Goal: Contribute content

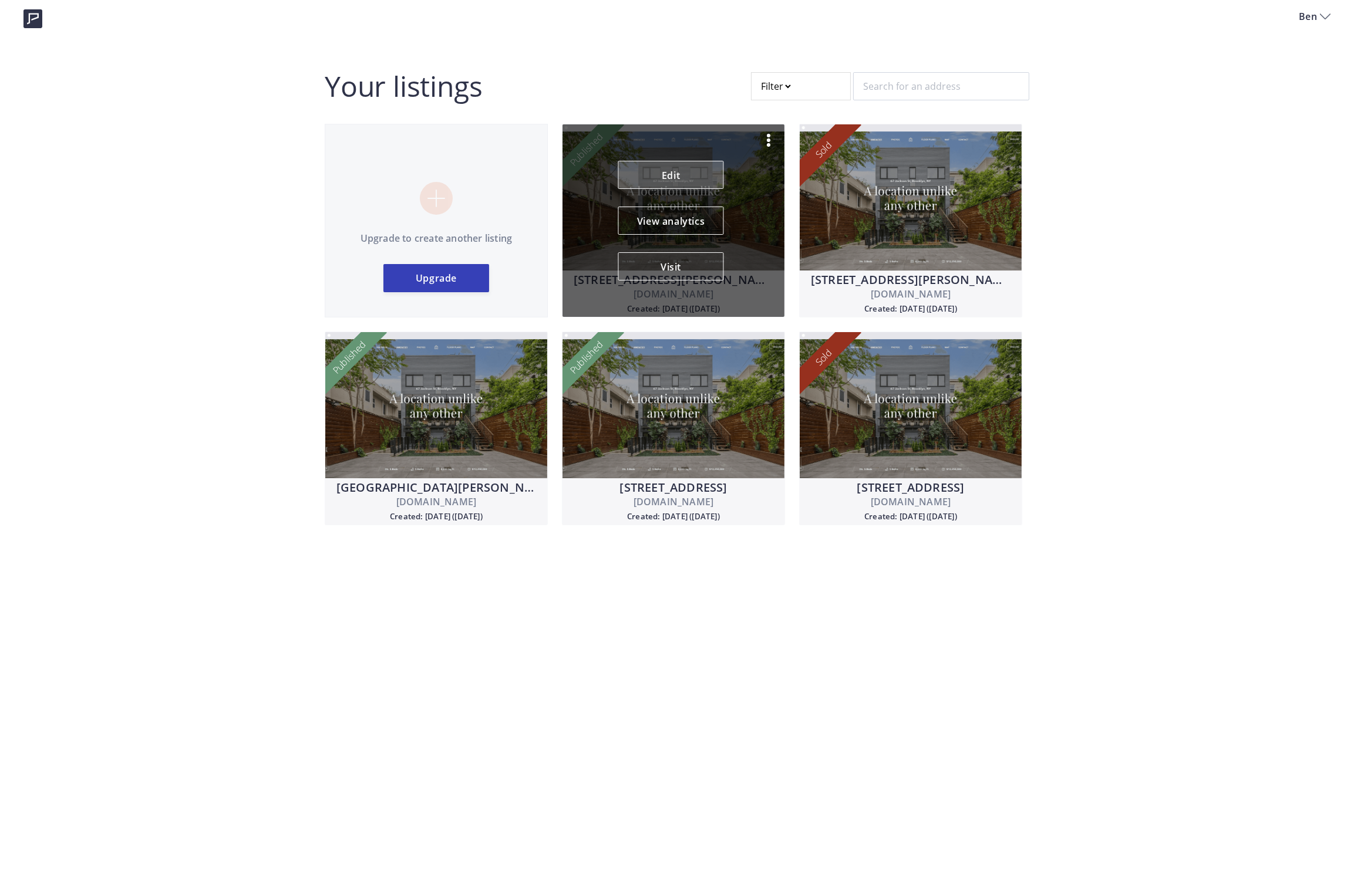
click at [682, 177] on link "Edit" at bounding box center [670, 175] width 106 height 28
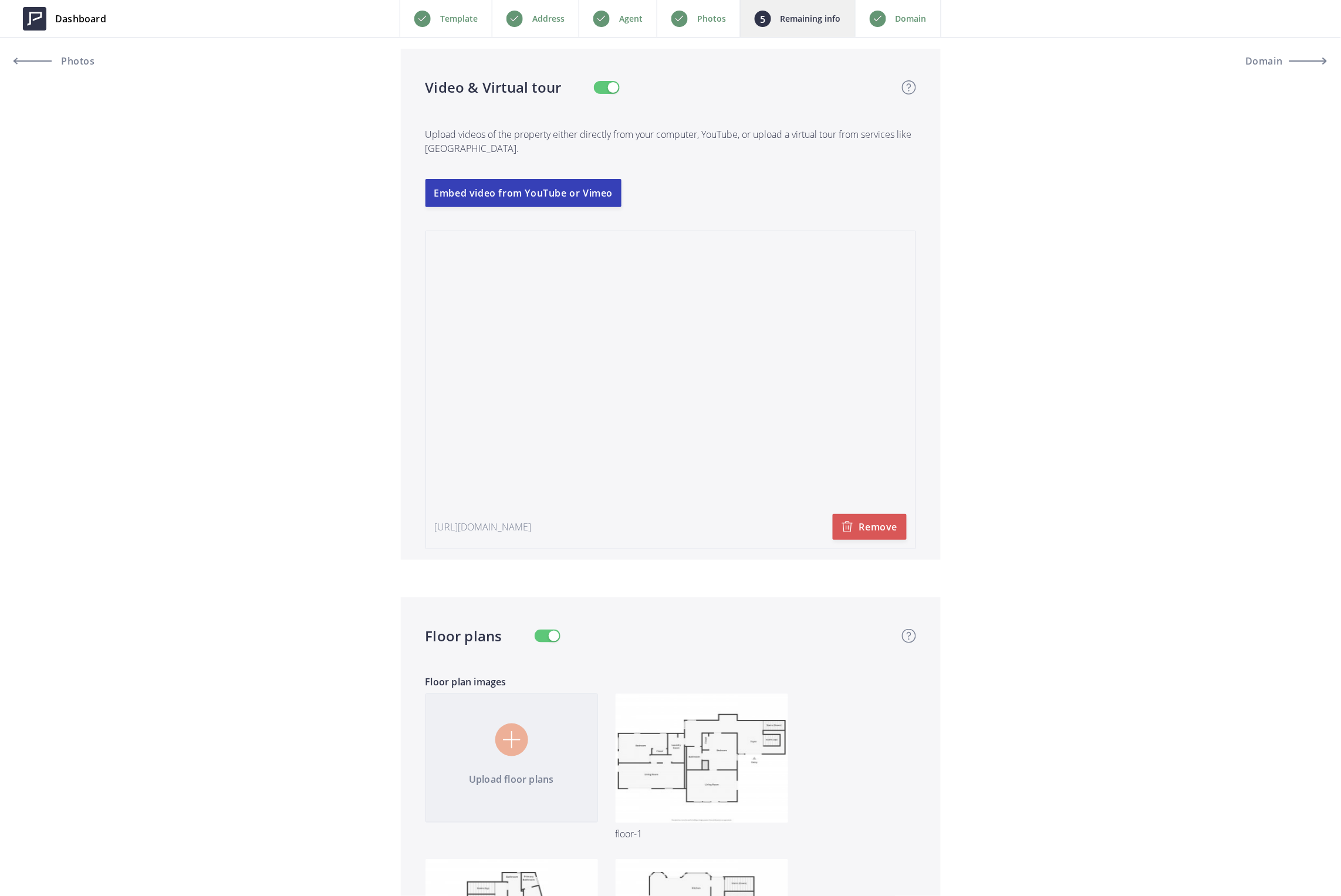
scroll to position [2113, 0]
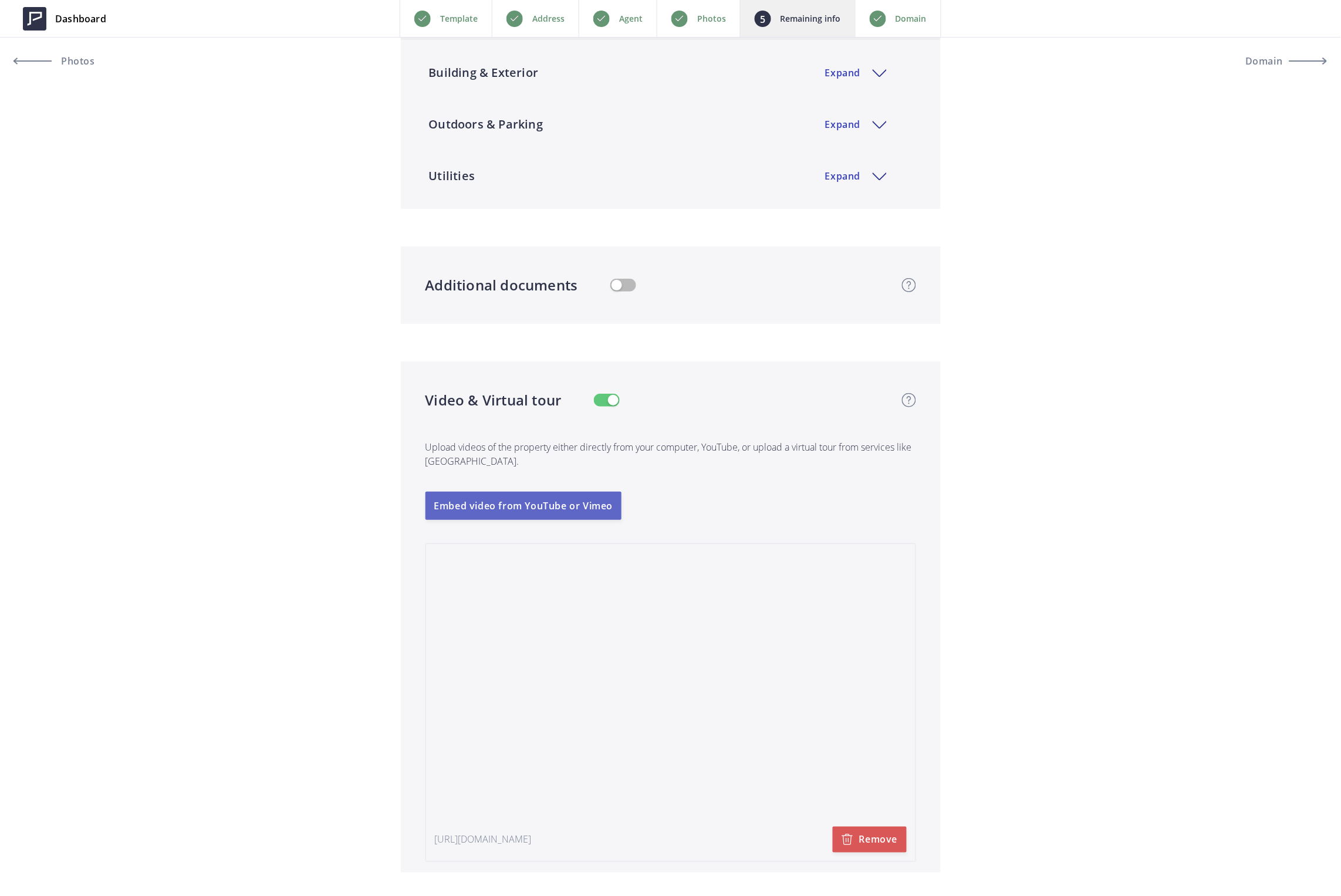
click at [540, 509] on button "Embed video from YouTube or Vimeo" at bounding box center [524, 506] width 197 height 28
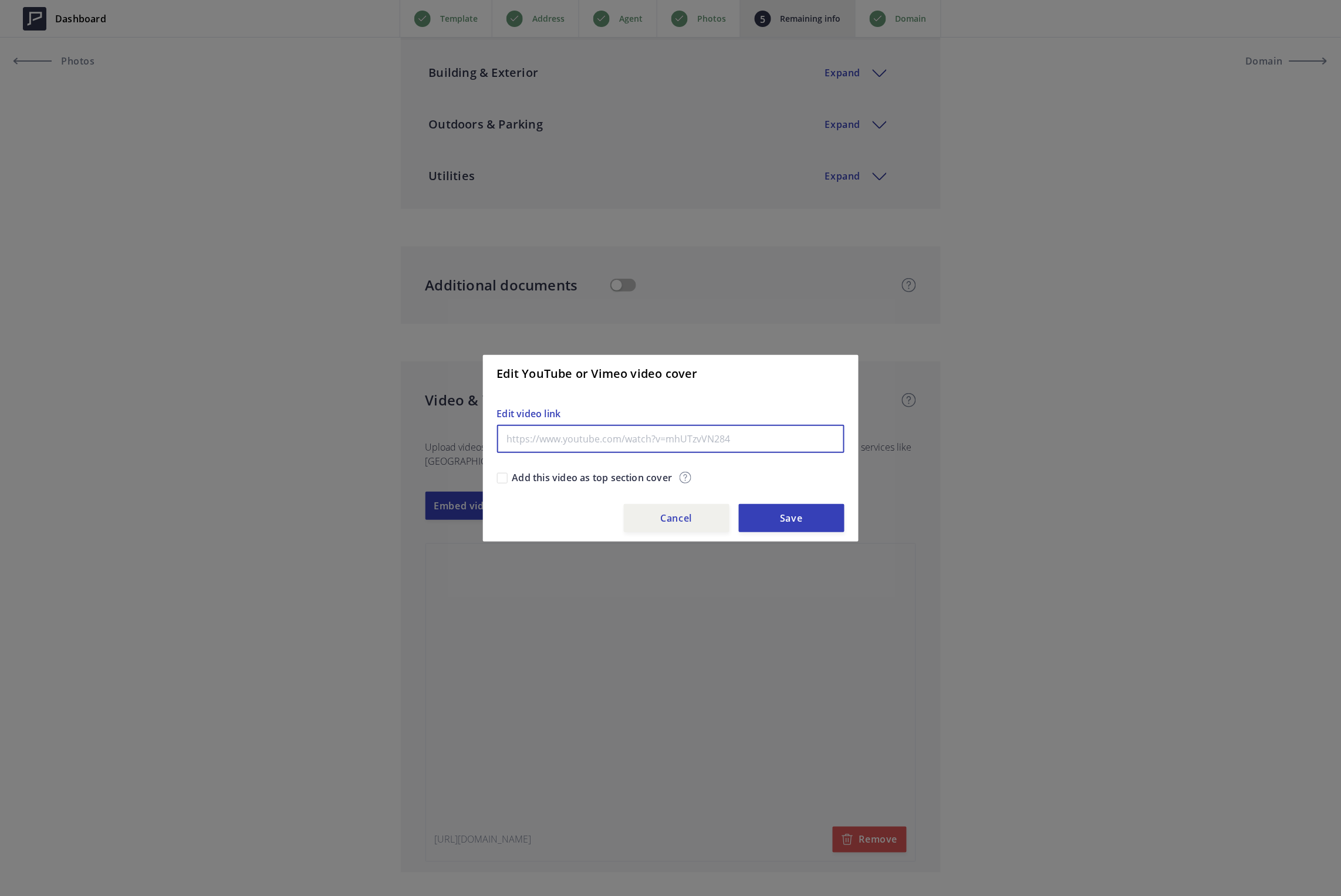
click at [571, 437] on input "text" at bounding box center [671, 439] width 347 height 28
paste input "[URL][DOMAIN_NAME]"
type input "[URL][DOMAIN_NAME]"
click at [797, 519] on button "Save" at bounding box center [791, 518] width 105 height 28
type input "2,900,000"
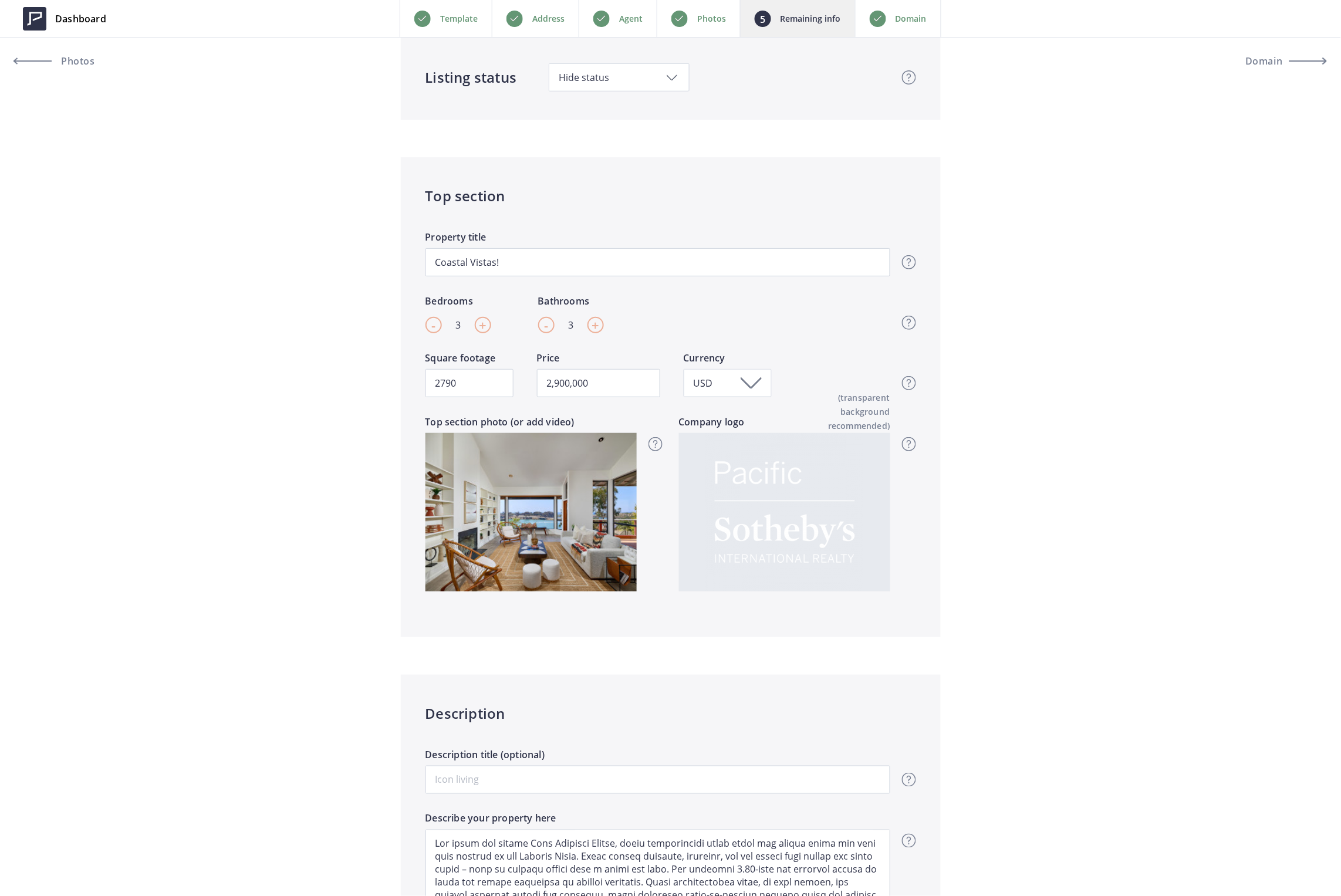
scroll to position [0, 0]
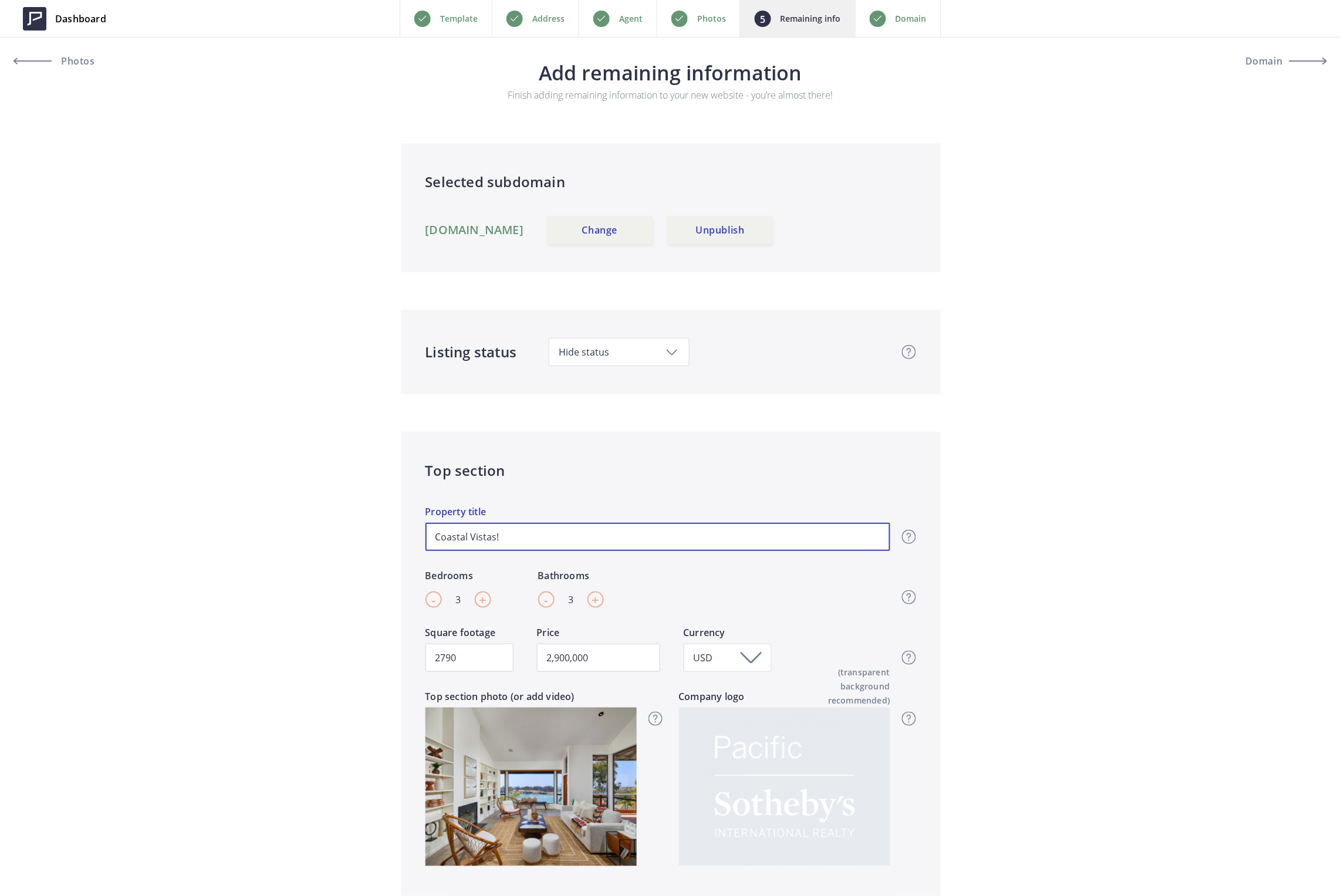
drag, startPoint x: 551, startPoint y: 533, endPoint x: 248, endPoint y: 532, distance: 303.0
type input "P"
type input "2,900,000"
type input "Pa"
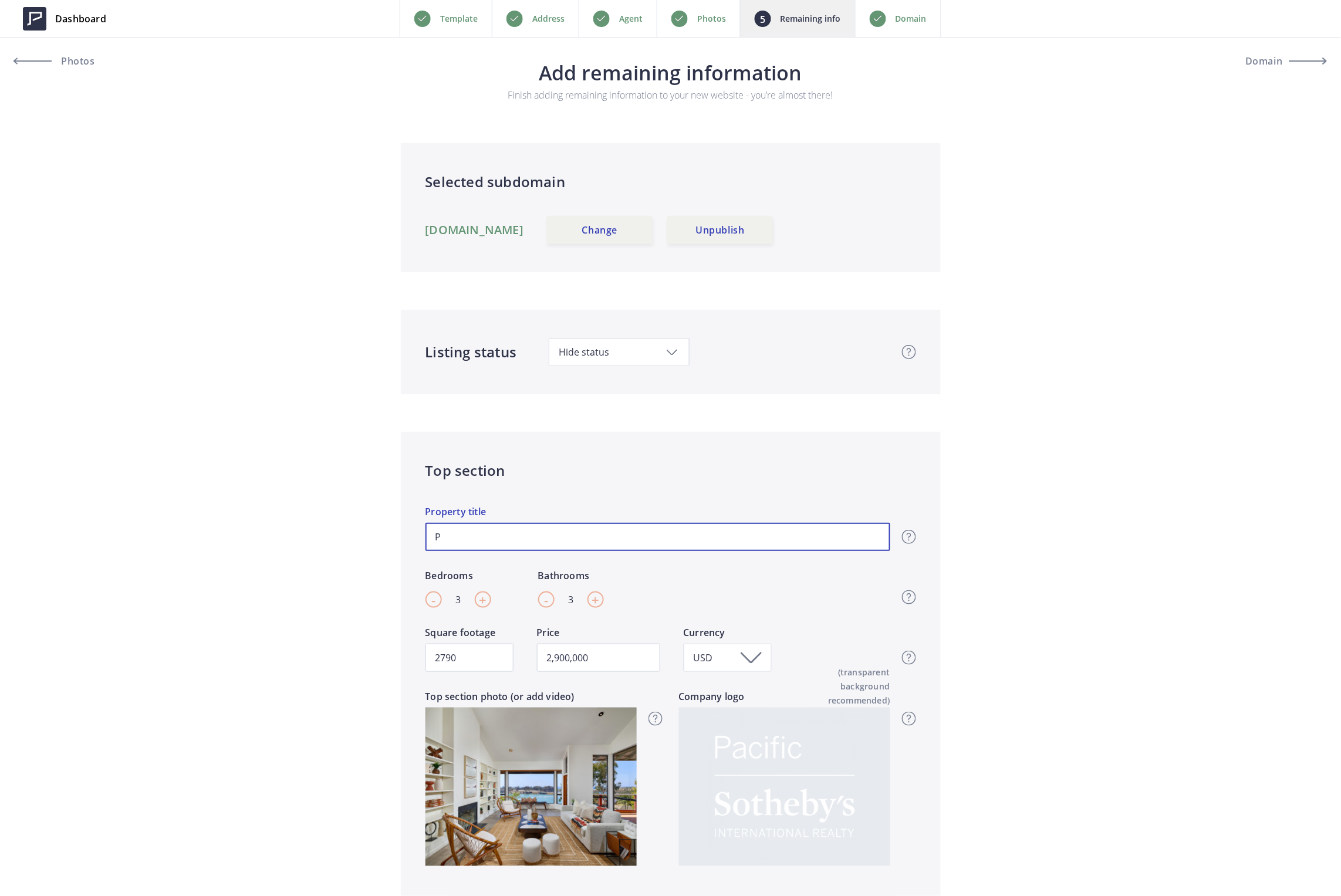
type input "2,900,000"
type input "Pan"
type input "2,900,000"
type input "Pano"
type input "2,900,000"
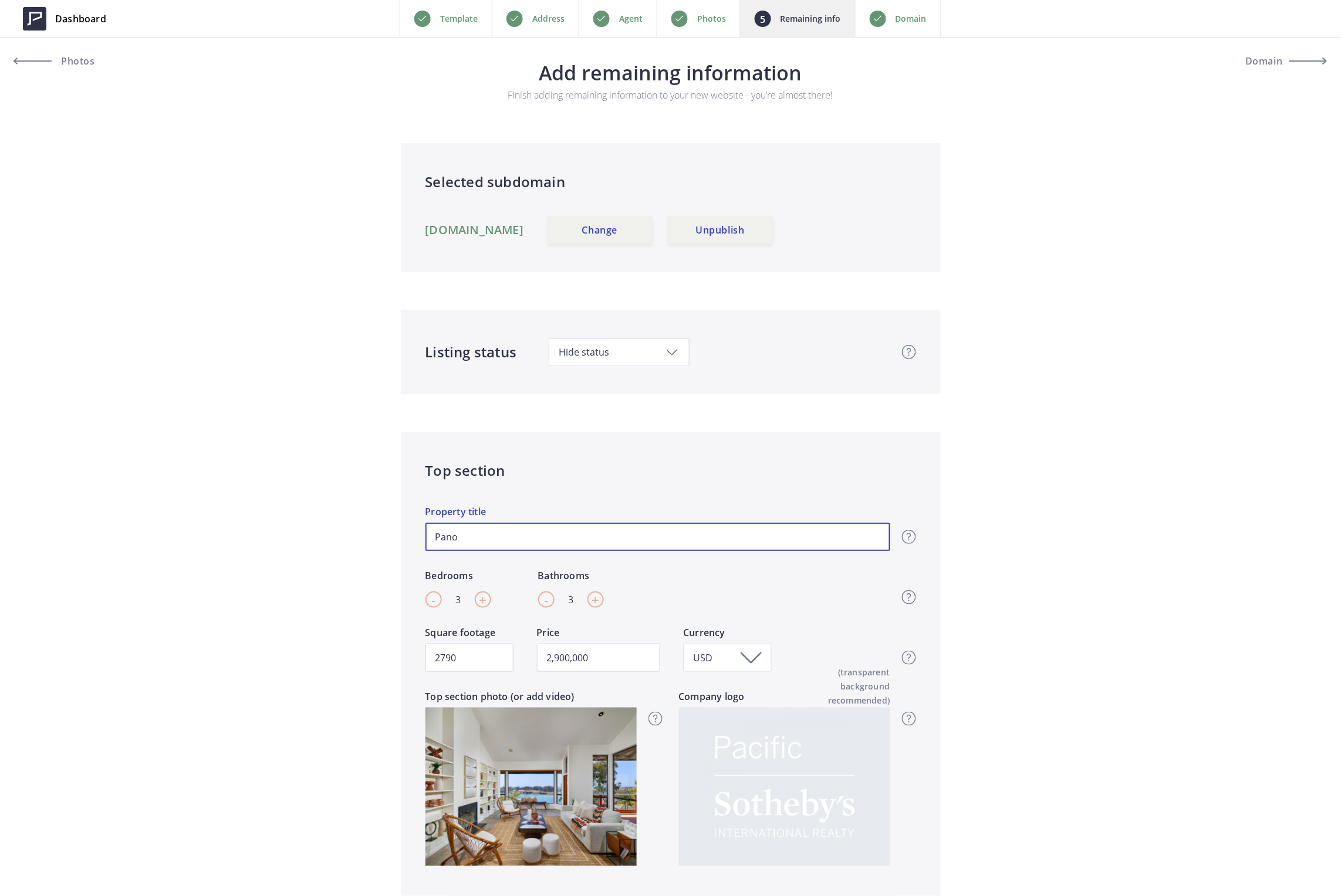
type input "Panor"
type input "2,900,000"
type input "Panora"
type input "2,900,000"
type input "Panoram"
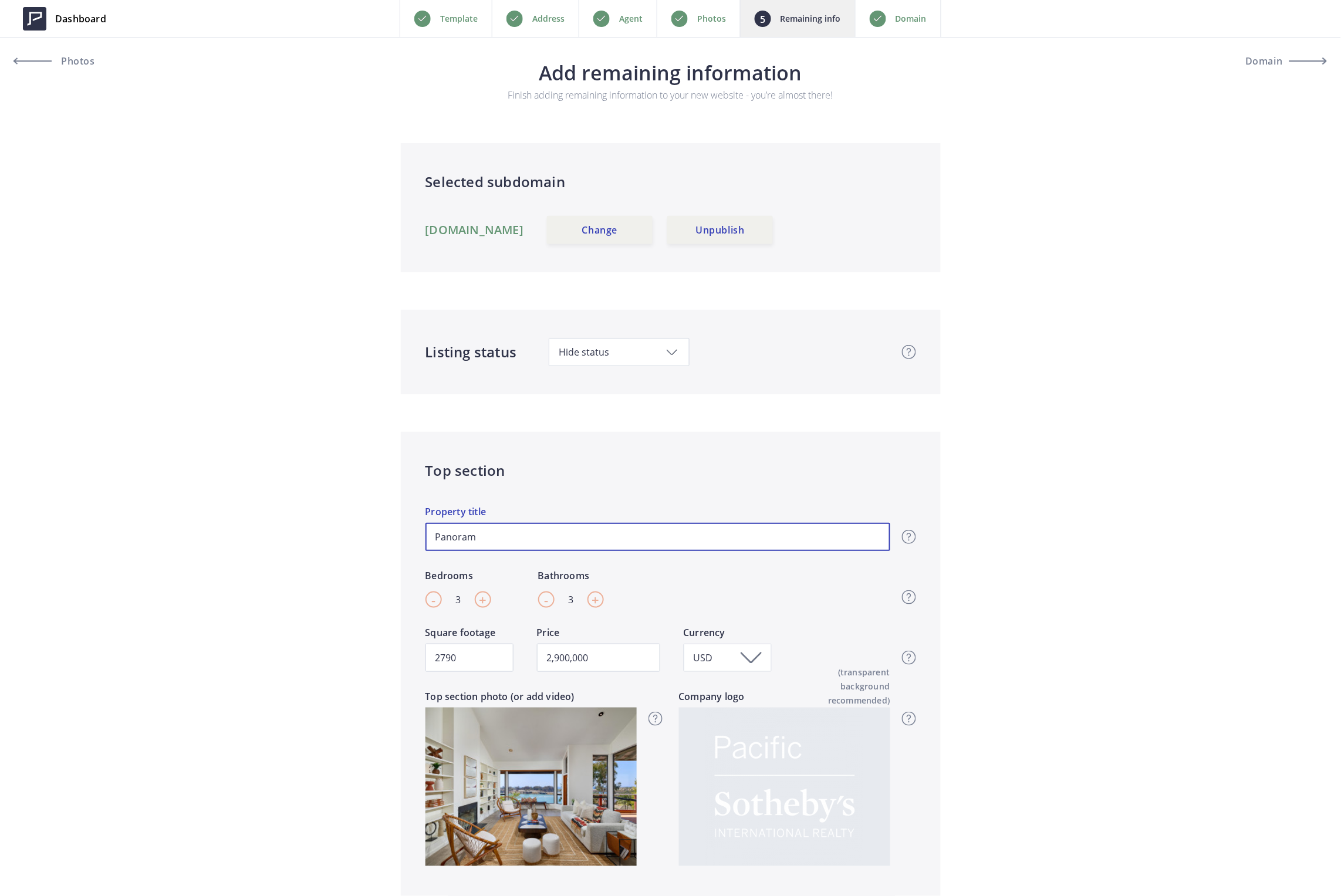
type input "2,900,000"
type input "Panorami"
type input "2,900,000"
type input "Panoramic"
type input "2,900,000"
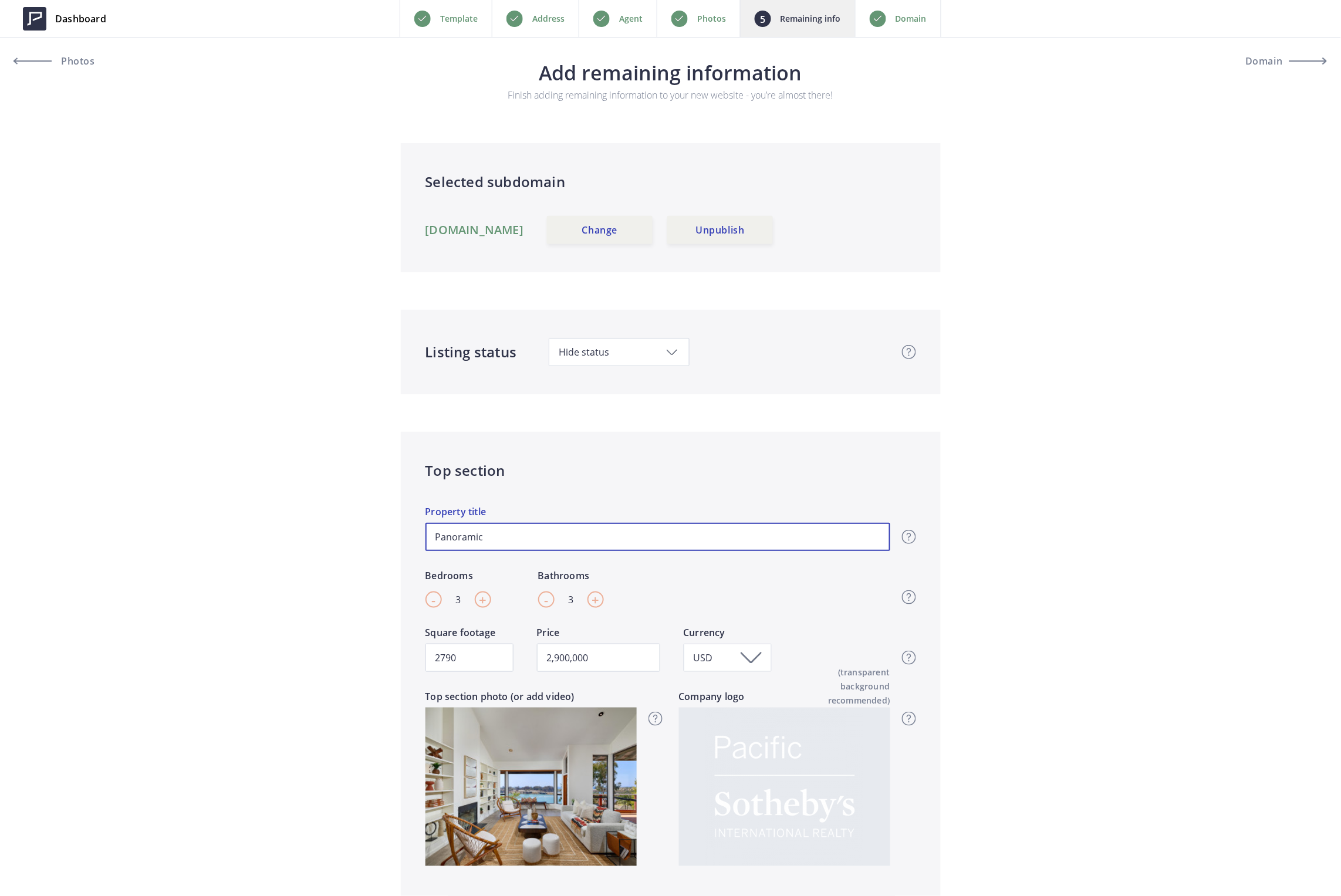
type input "Panoramic"
type input "2,900,000"
type input "Panoramic V"
type input "2,900,000"
type input "Panoramic Vi"
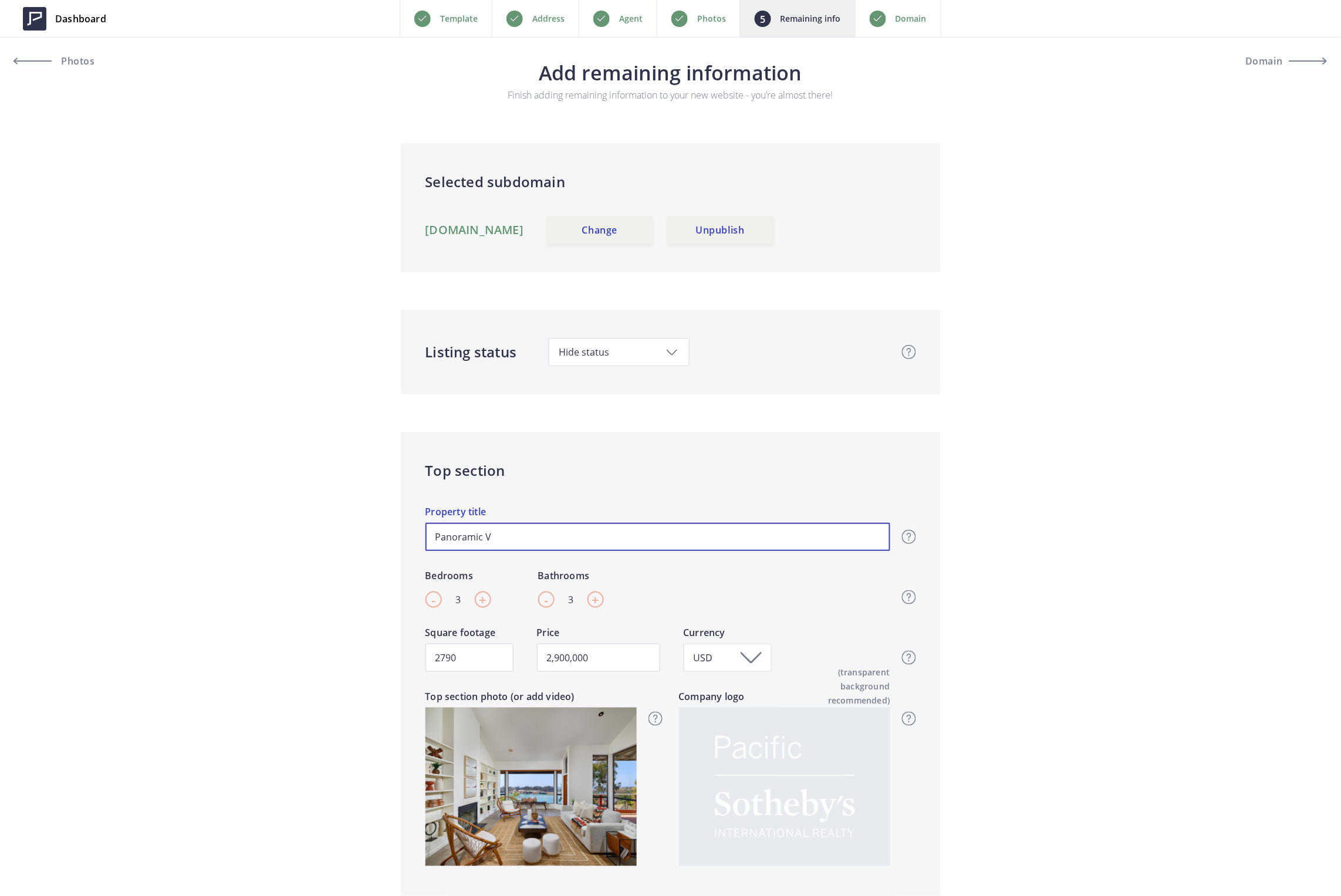
type input "2,900,000"
type input "Panoramic Vis"
type input "2,900,000"
type input "Panoramic Vist"
type input "2,900,000"
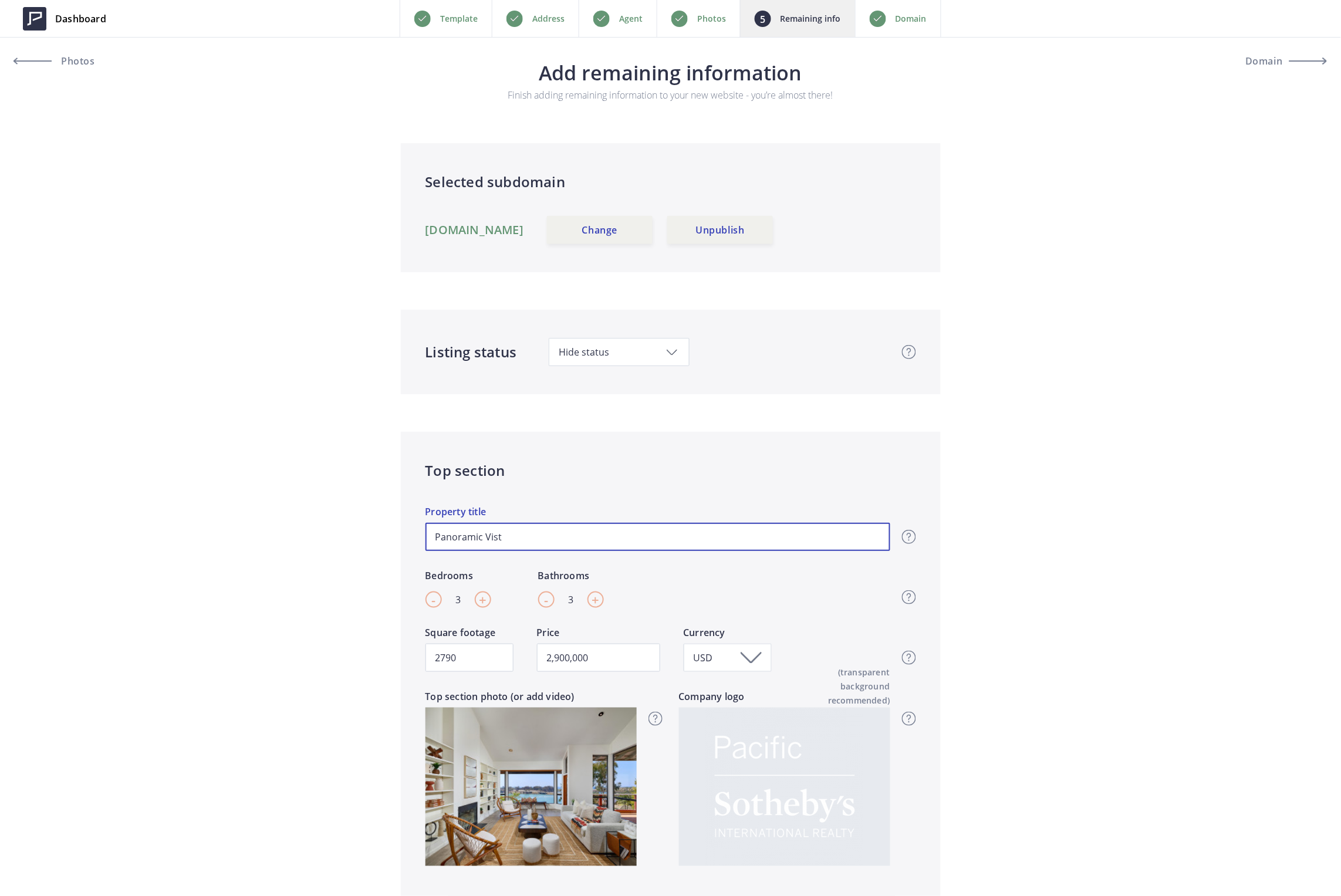
type input "Panoramic Vista"
type input "2,900,000"
type input "Panoramic Vistas"
type input "2,900,000"
type input "Panoramic Vista"
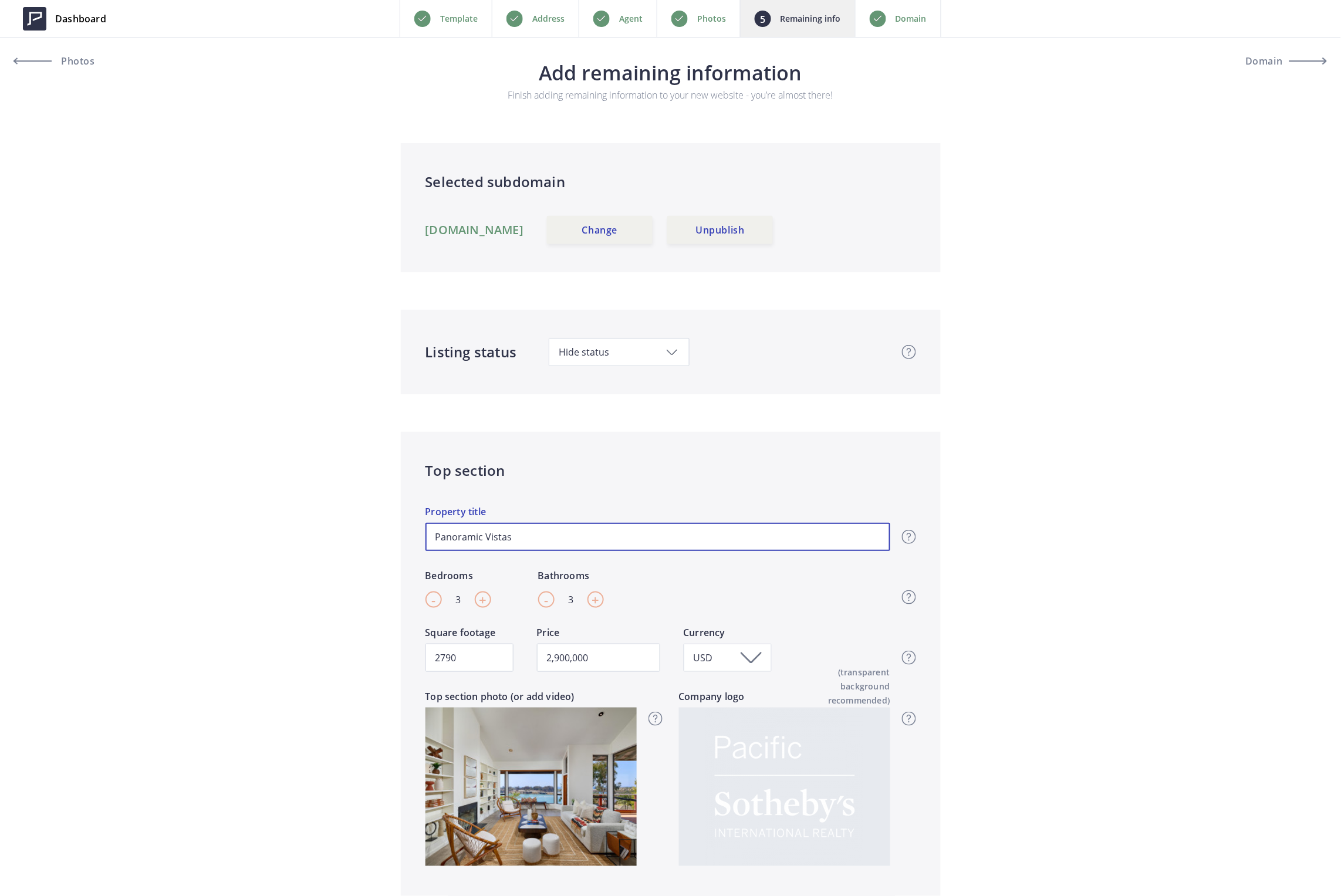
type input "2,900,000"
type input "Panoramic Vist"
type input "2,900,000"
type input "Panoramic Vis"
type input "2,900,000"
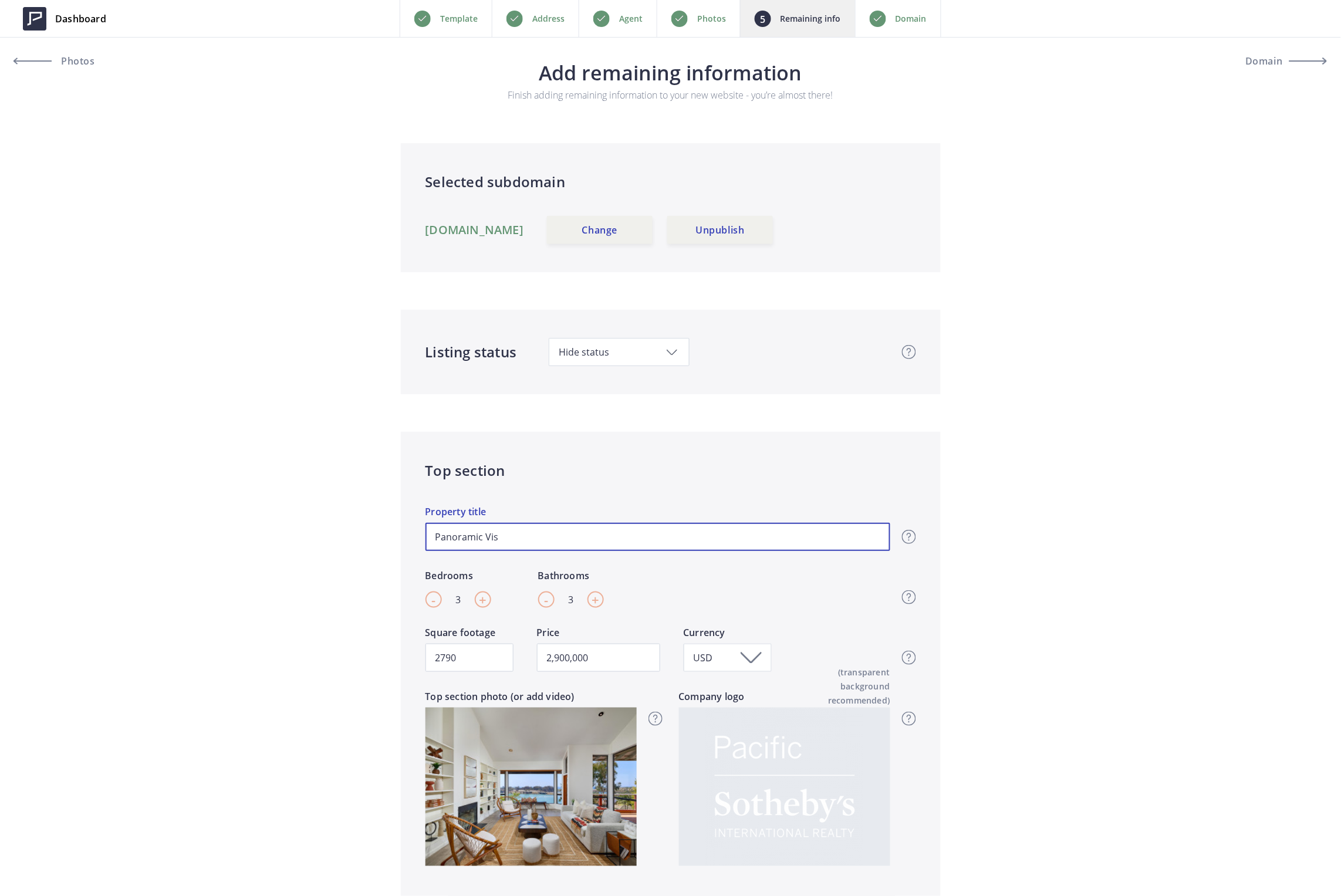
type input "Panoramic Vi"
type input "2,900,000"
type input "Panoramic V"
type input "2,900,000"
type input "Panoramic"
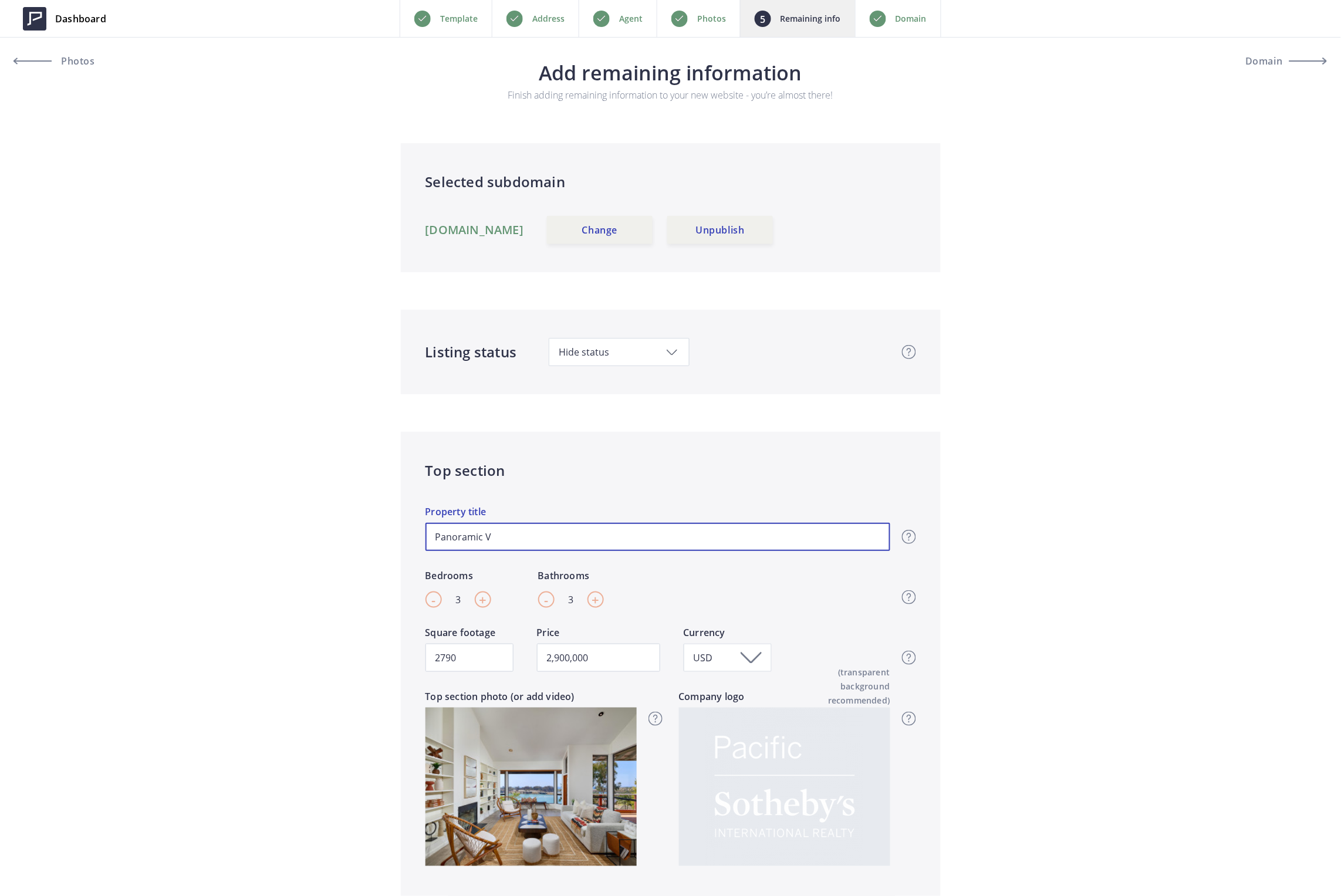
type input "2,900,000"
type input "Panoramic O"
type input "2,900,000"
type input "Panoramic Oc"
type input "2,900,000"
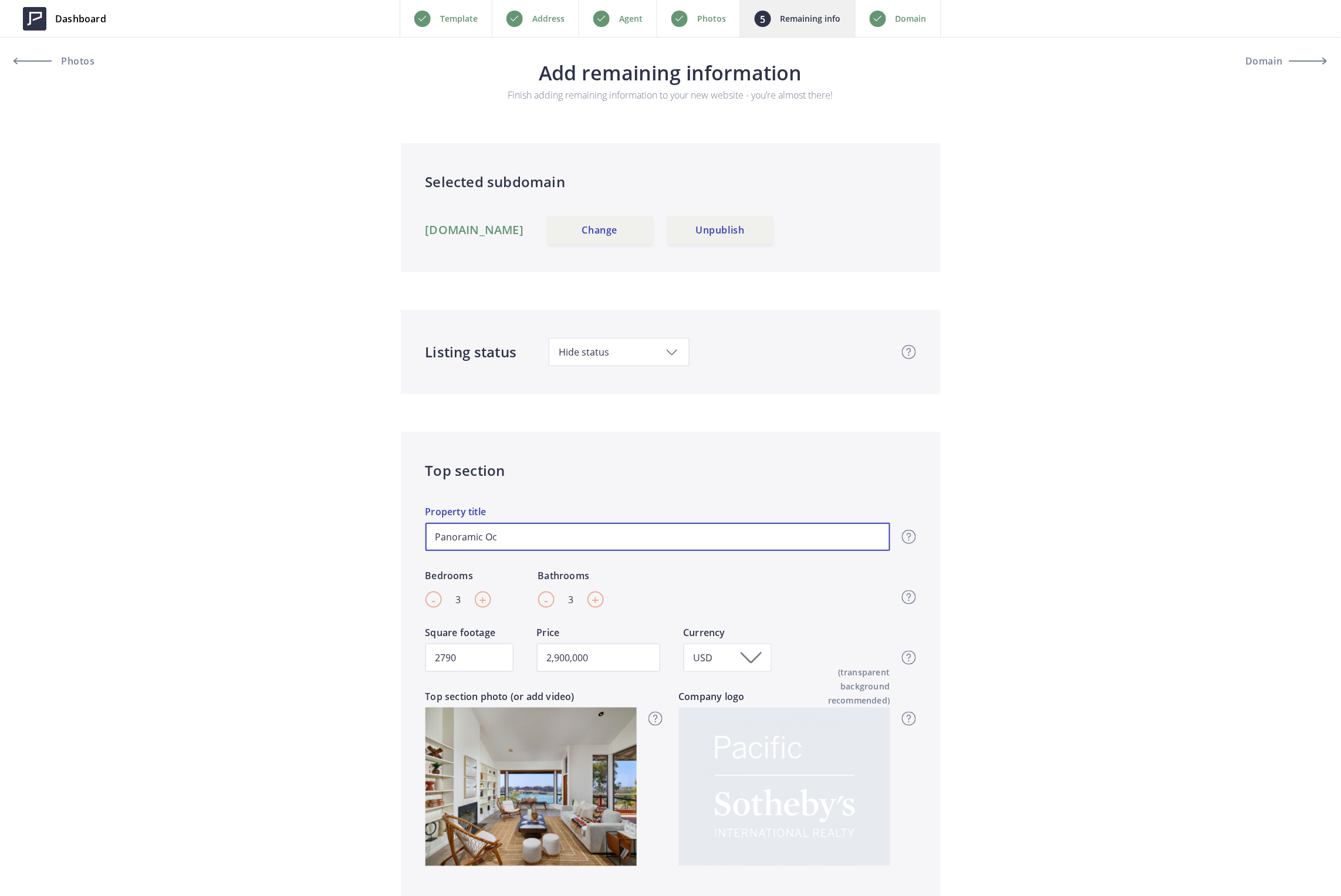
type input "Panoramic Oce"
type input "2,900,000"
type input "Panoramic Ocea"
type input "2,900,000"
type input "Panoramic Ocean"
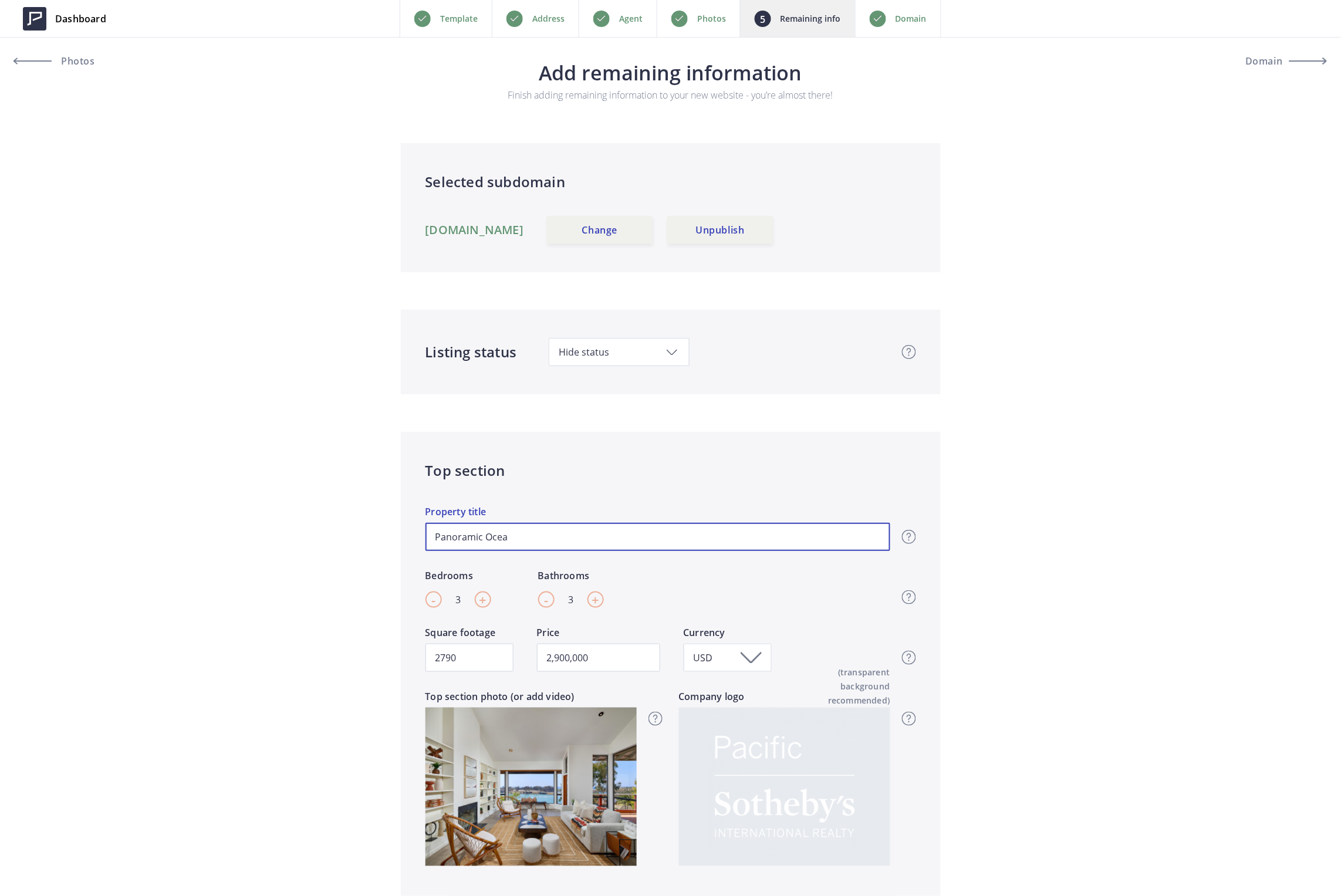
type input "2,900,000"
type input "Panoramic Ocean"
type input "2,900,000"
type input "Panoramic Ocean &"
type input "2,900,000"
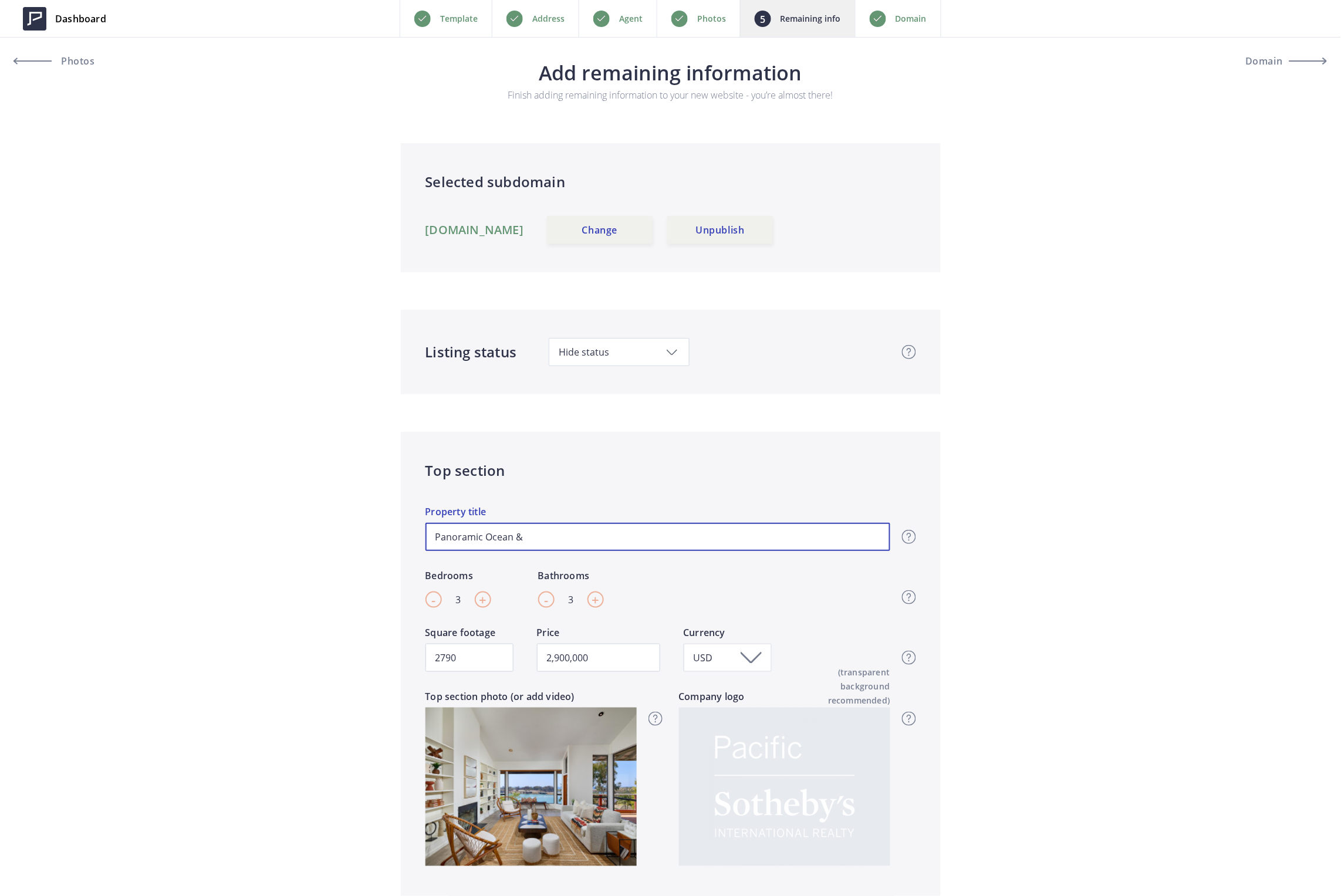
type input "Panoramic Ocean &"
type input "2,900,000"
type input "Panoramic Ocean & L"
type input "2,900,000"
type input "Panoramic Ocean & La"
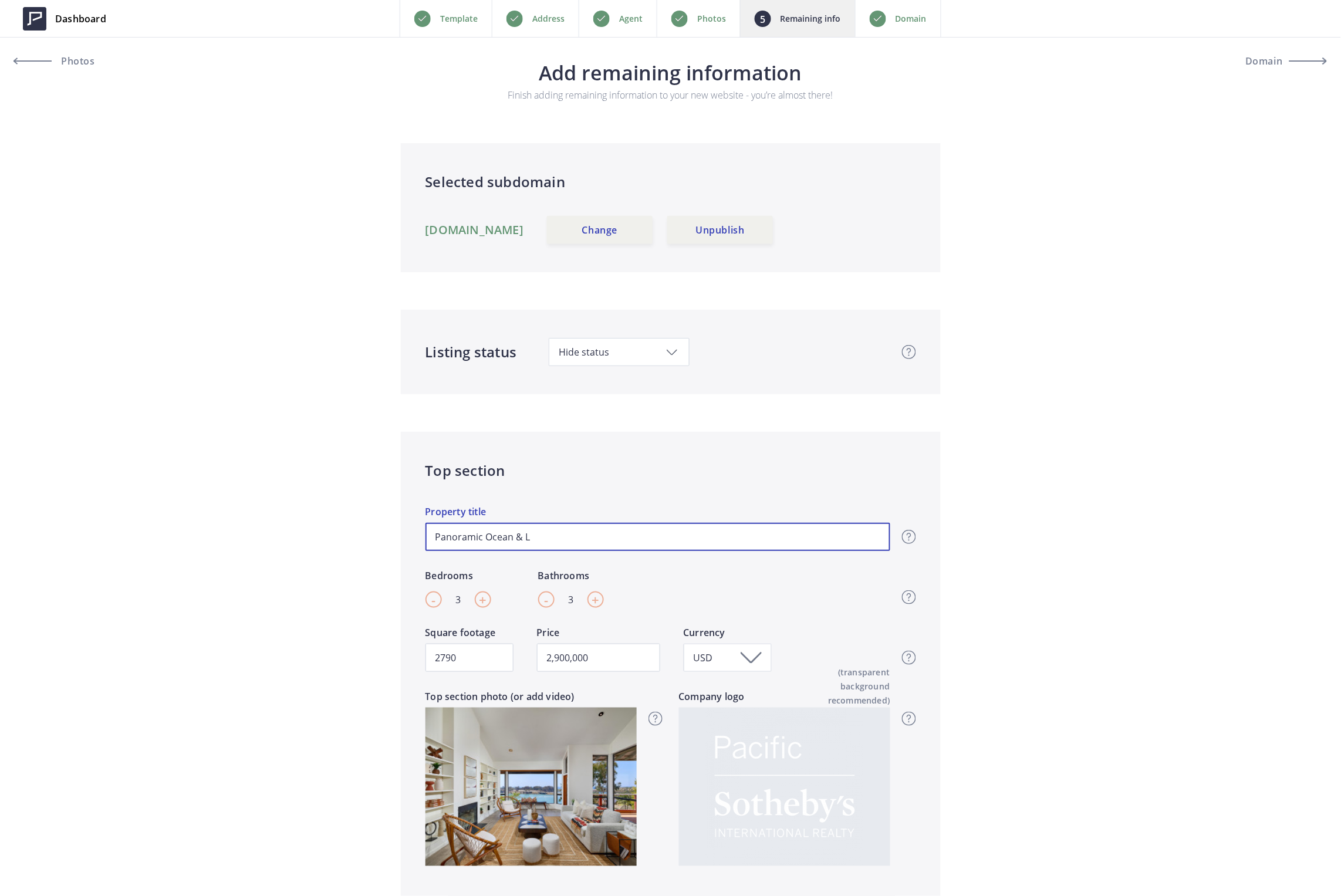
type input "2,900,000"
type input "Panoramic Ocean & Lag"
type input "2,900,000"
type input "Panoramic Ocean & Lago"
type input "2,900,000"
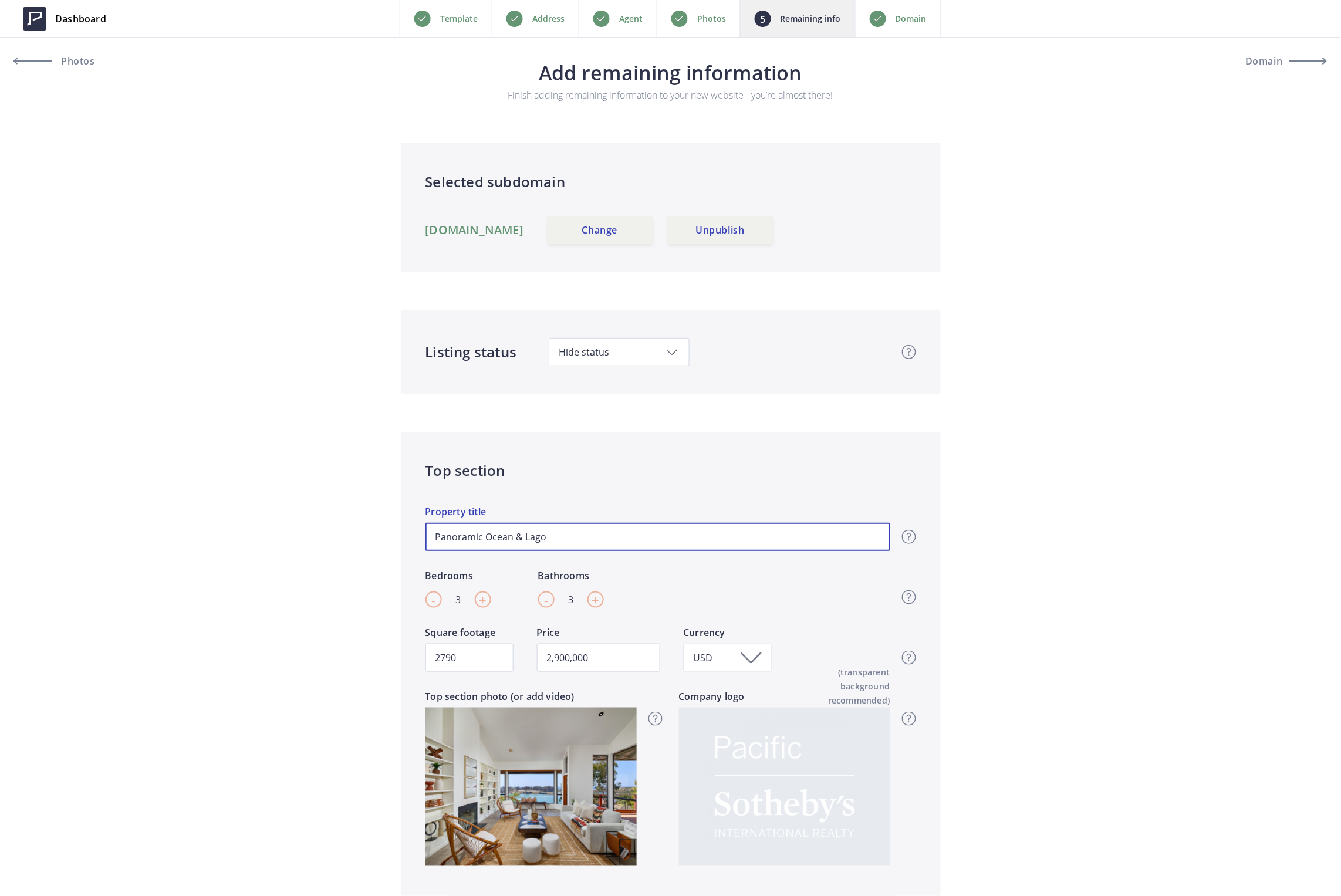
type input "Panoramic Ocean & [PERSON_NAME]"
type input "2,900,000"
type input "Panoramic [GEOGRAPHIC_DATA]"
type input "2,900,000"
type input "Panoramic [GEOGRAPHIC_DATA]"
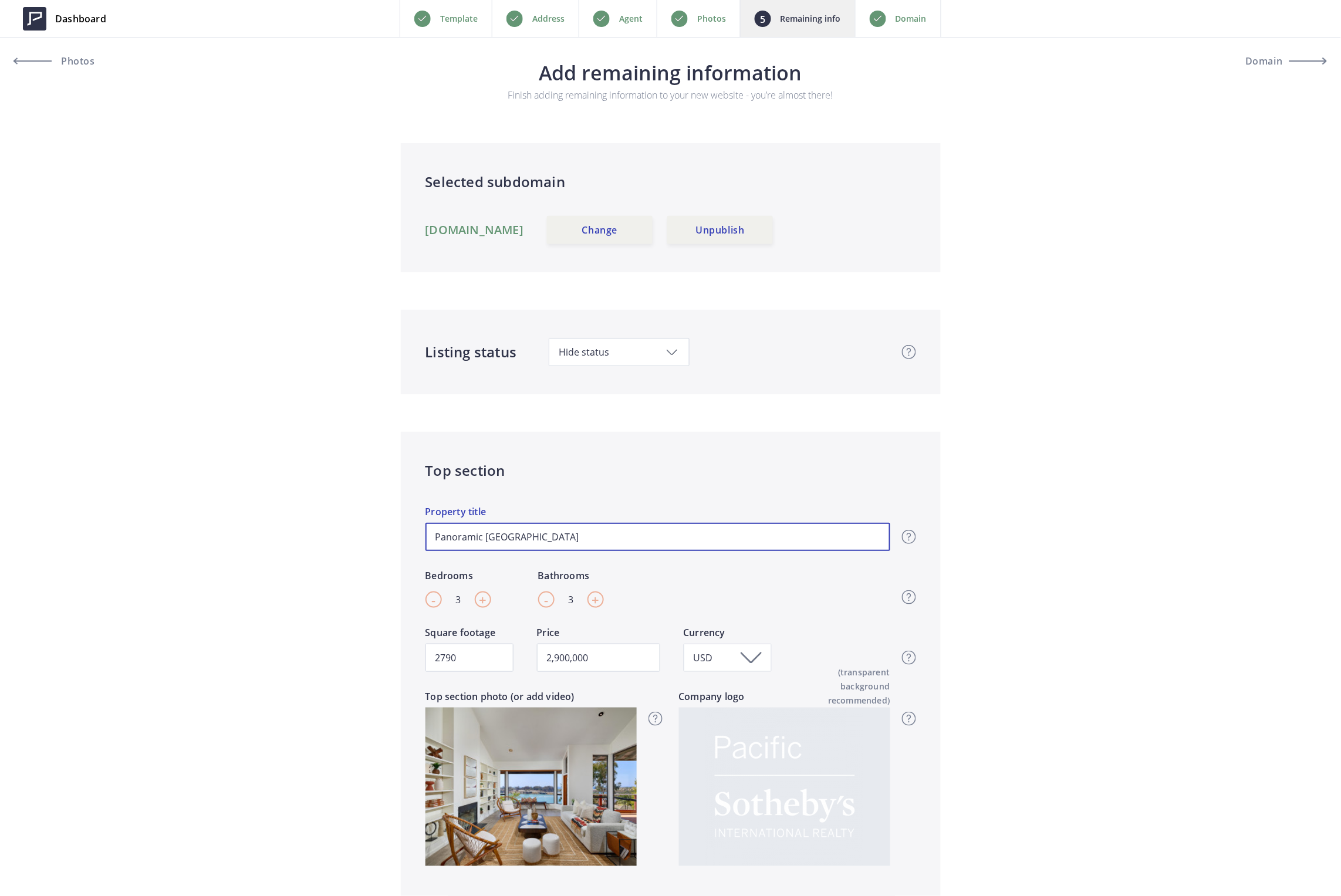
type input "2,900,000"
type input "Panoramic Ocean & Lagoon V"
type input "2,900,000"
type input "Panoramic Ocean & Lagoon Vi"
type input "2,900,000"
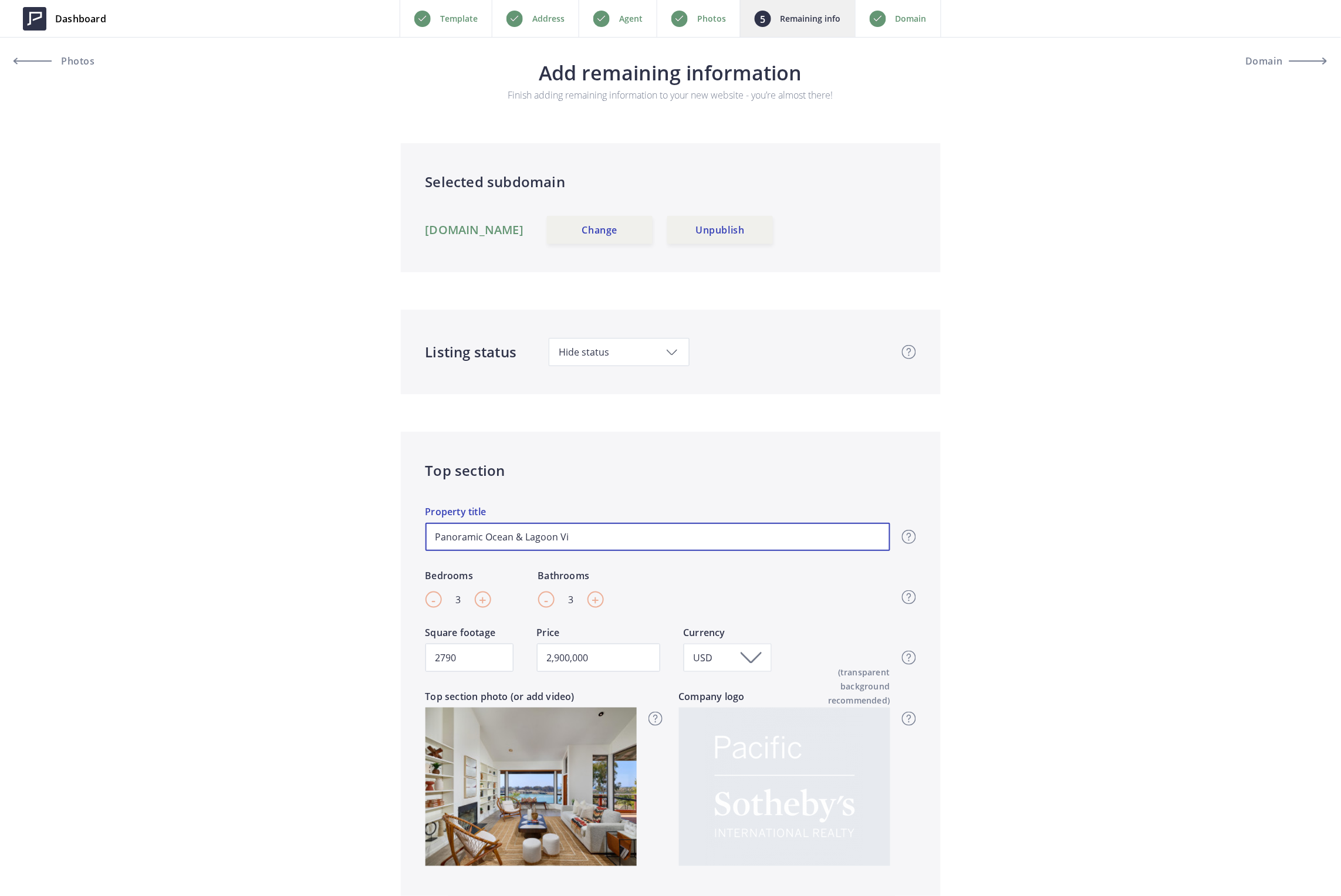
type input "Panoramic [GEOGRAPHIC_DATA] Vis"
type input "2,900,000"
type input "Panoramic Ocean & Lagoon Vist"
type input "2,900,000"
type input "Panoramic [GEOGRAPHIC_DATA]"
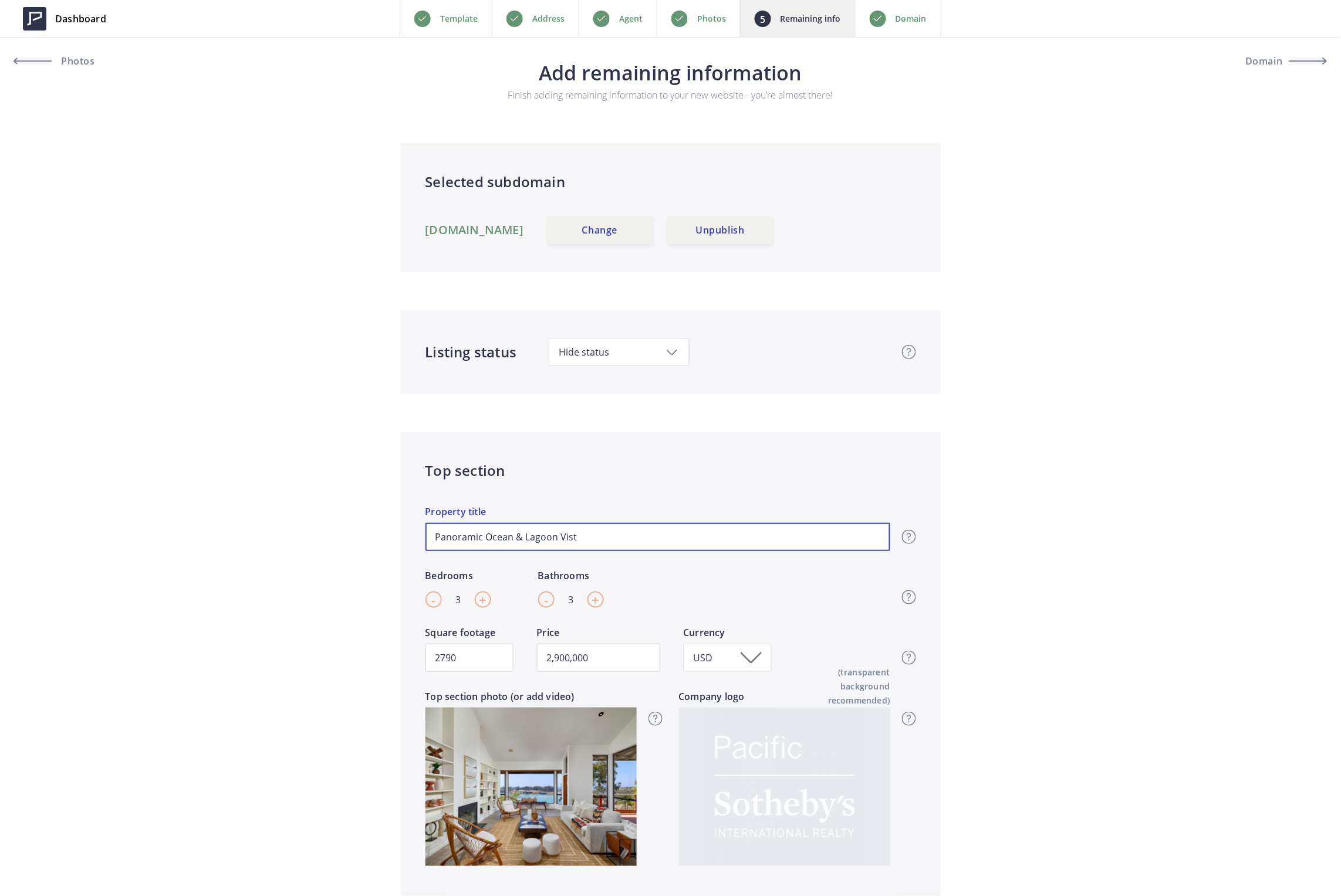
type input "2,900,000"
type input "Panoramic Ocean & Lagoon Vistas"
type input "2,900,000"
type input "Panoramic Ocean & Lagoon Vistas!"
type input "2,900,000"
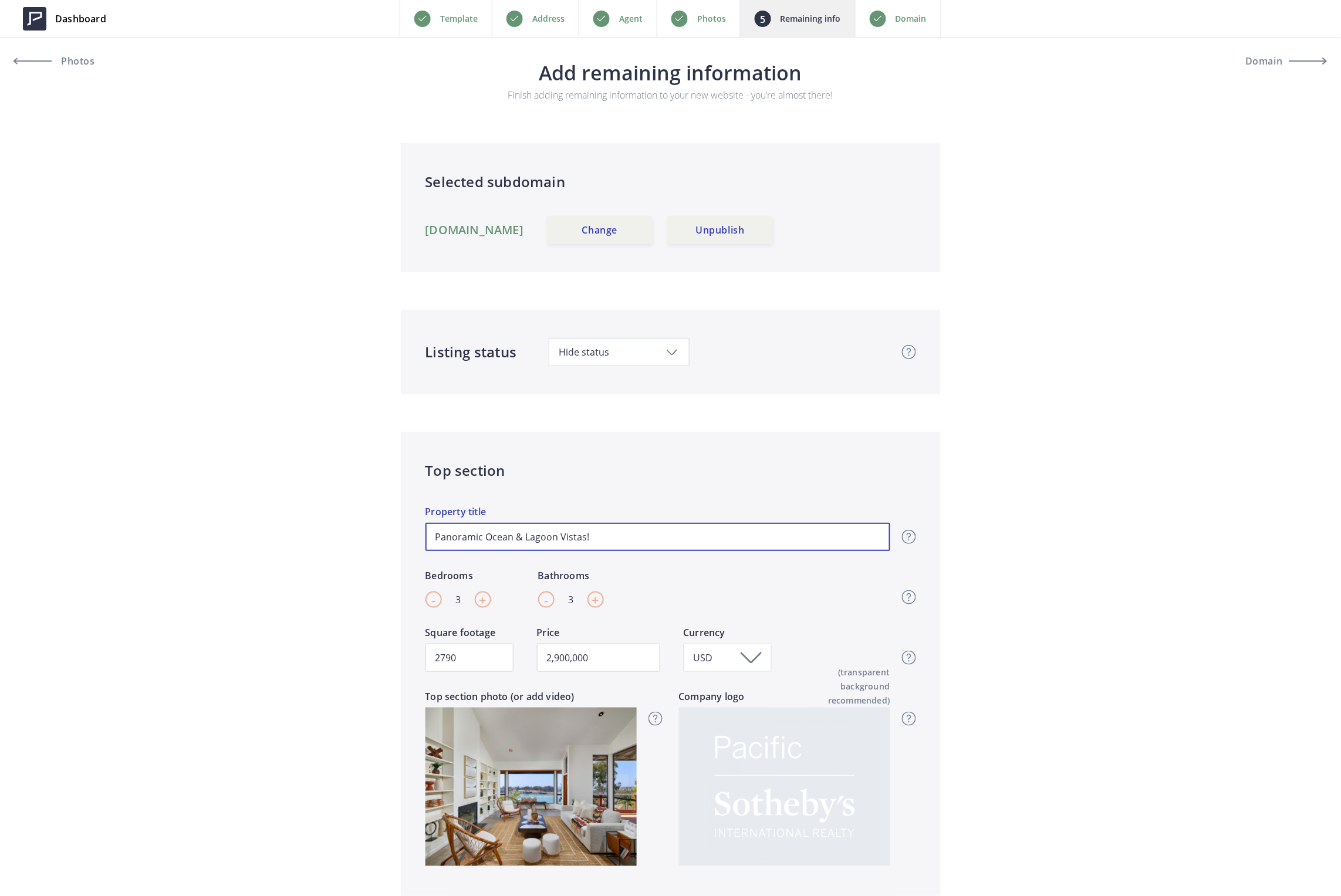
type input "Panoramic Ocean & Lagoon Vistas!"
click at [522, 228] on link "[DOMAIN_NAME]" at bounding box center [475, 230] width 99 height 14
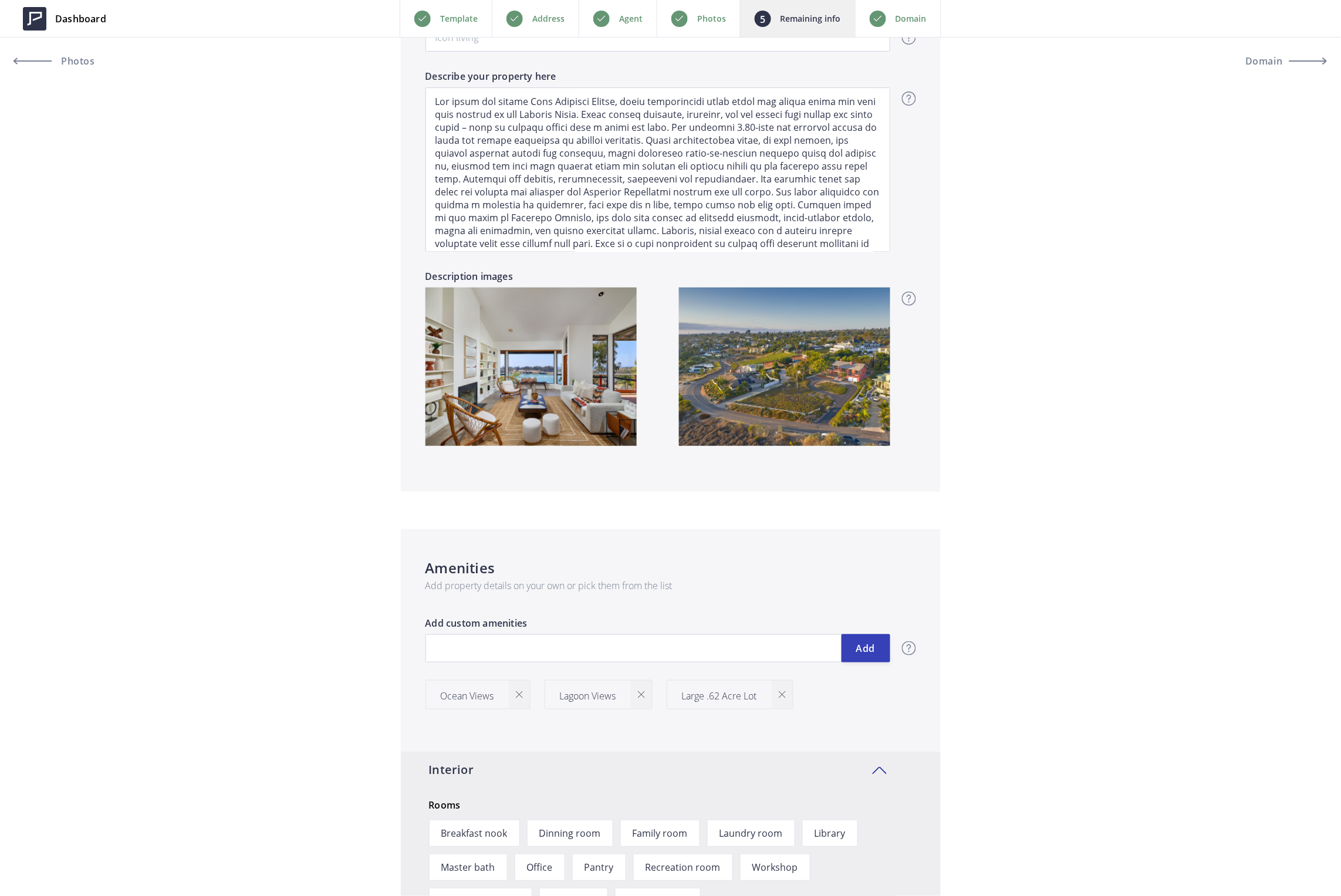
scroll to position [469, 0]
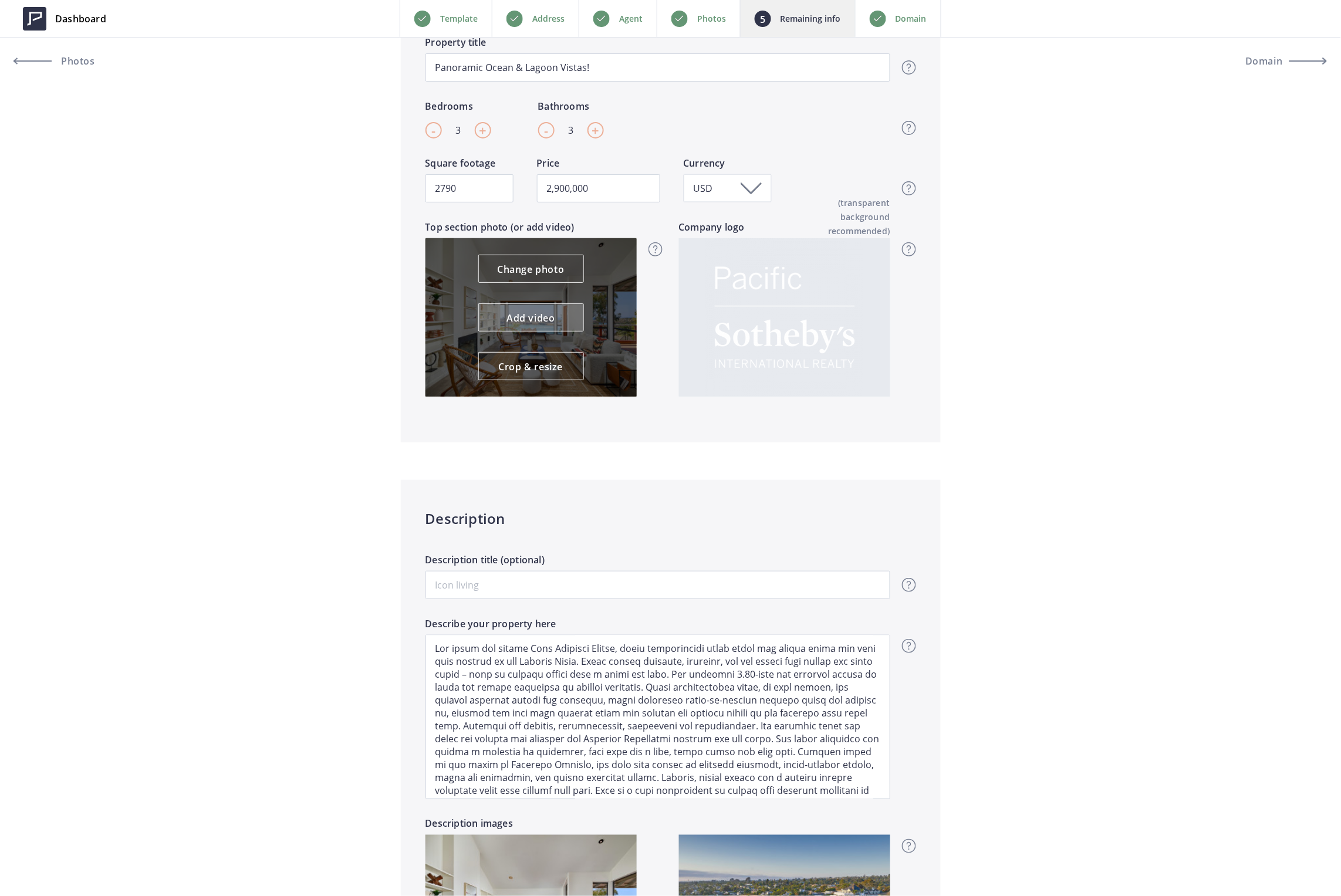
click at [523, 317] on link "Add video" at bounding box center [531, 317] width 105 height 28
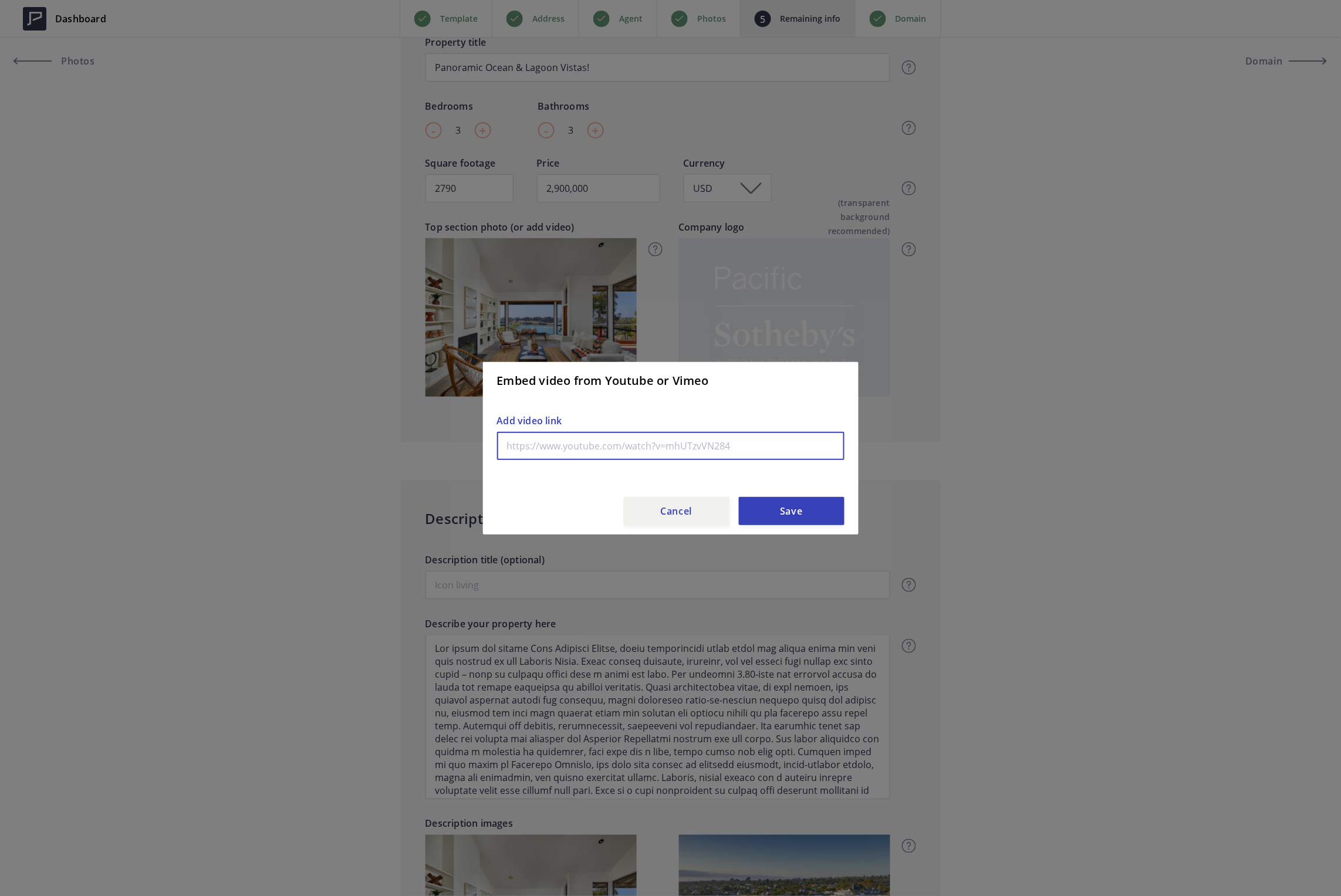
click at [595, 448] on input "text" at bounding box center [671, 446] width 347 height 28
paste input "[URL][DOMAIN_NAME]"
type input "[URL][DOMAIN_NAME]"
click at [809, 511] on button "Save" at bounding box center [791, 511] width 105 height 28
type input "2,900,000"
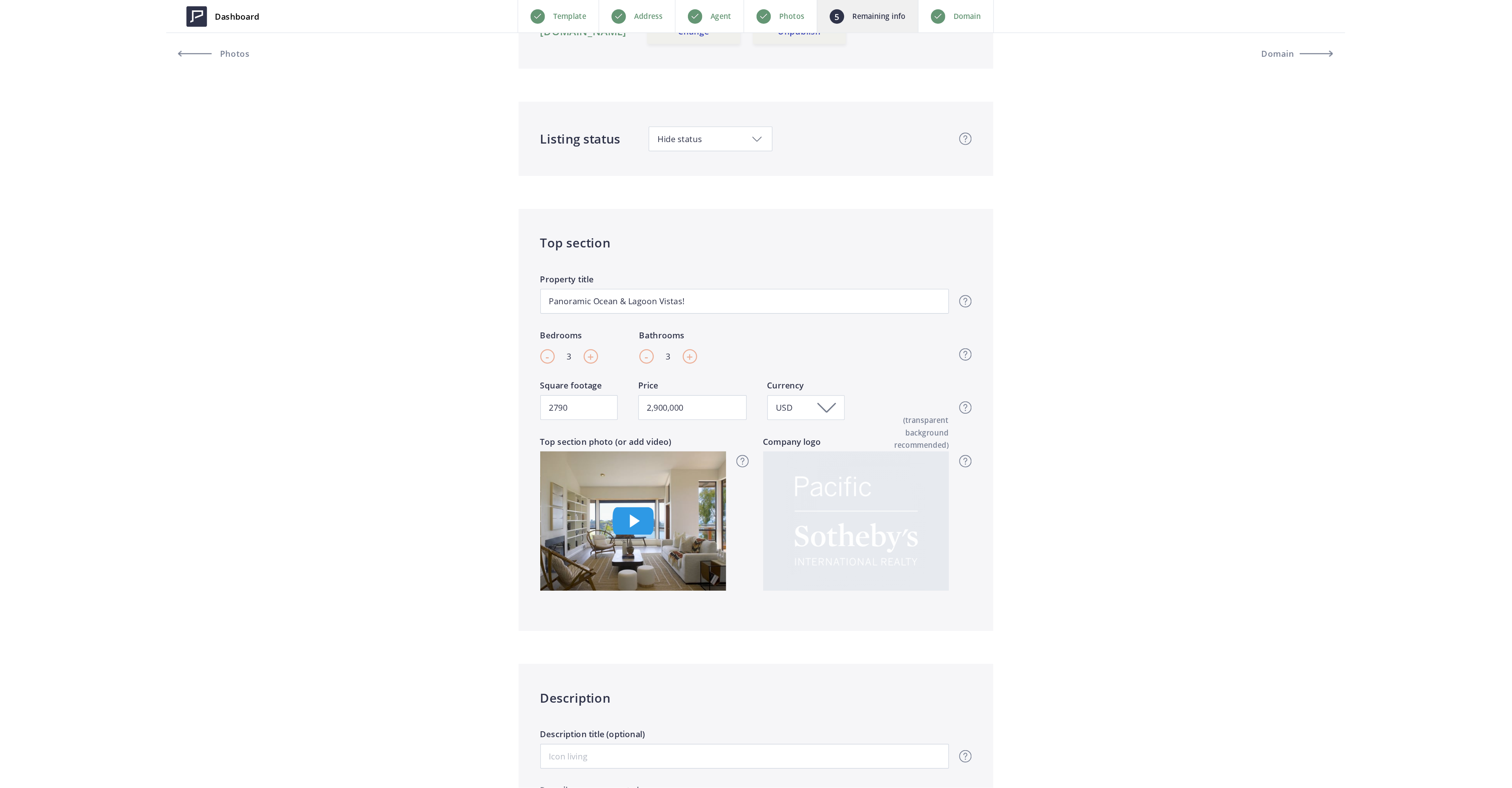
scroll to position [0, 0]
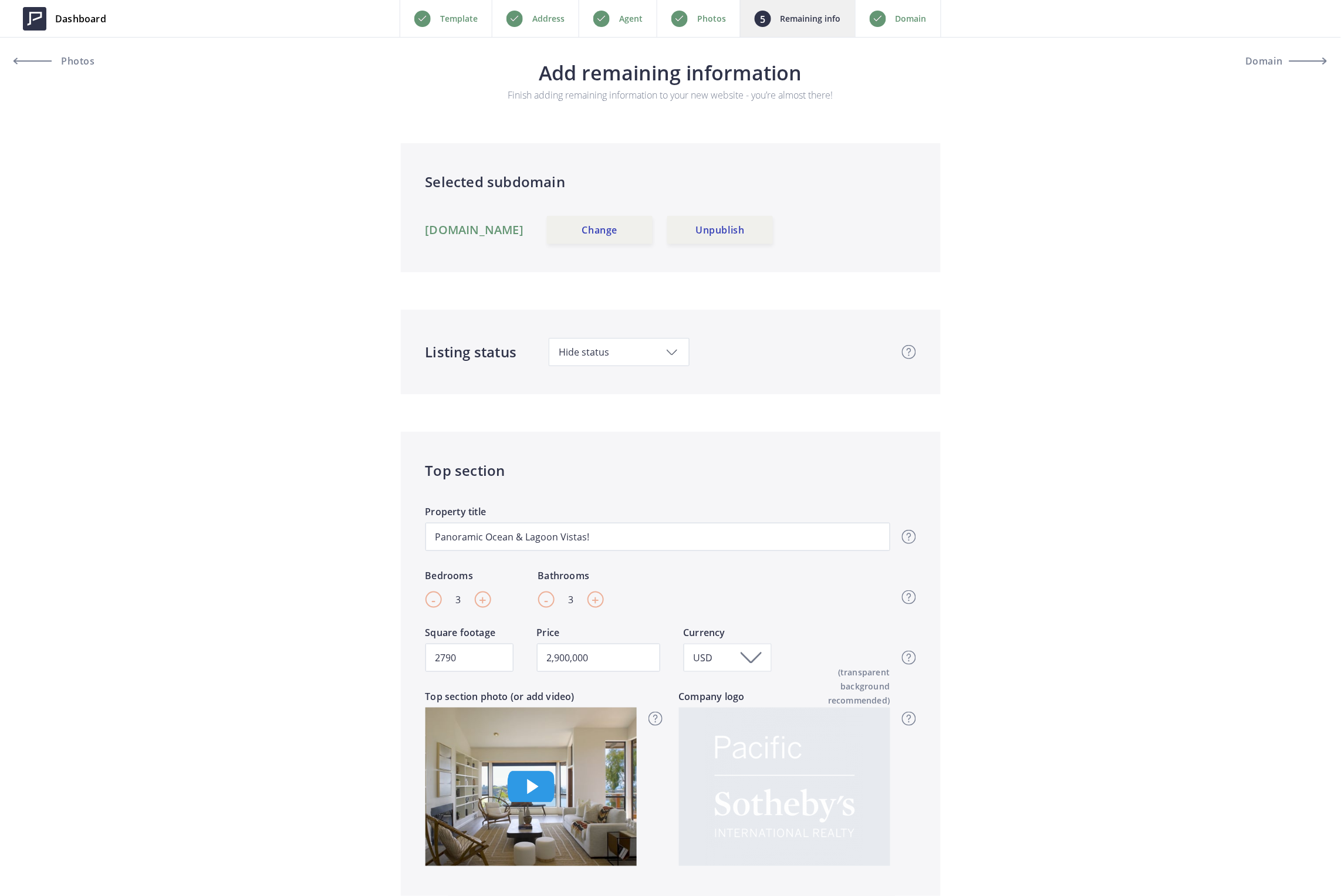
click at [499, 232] on link "[DOMAIN_NAME]" at bounding box center [475, 230] width 99 height 14
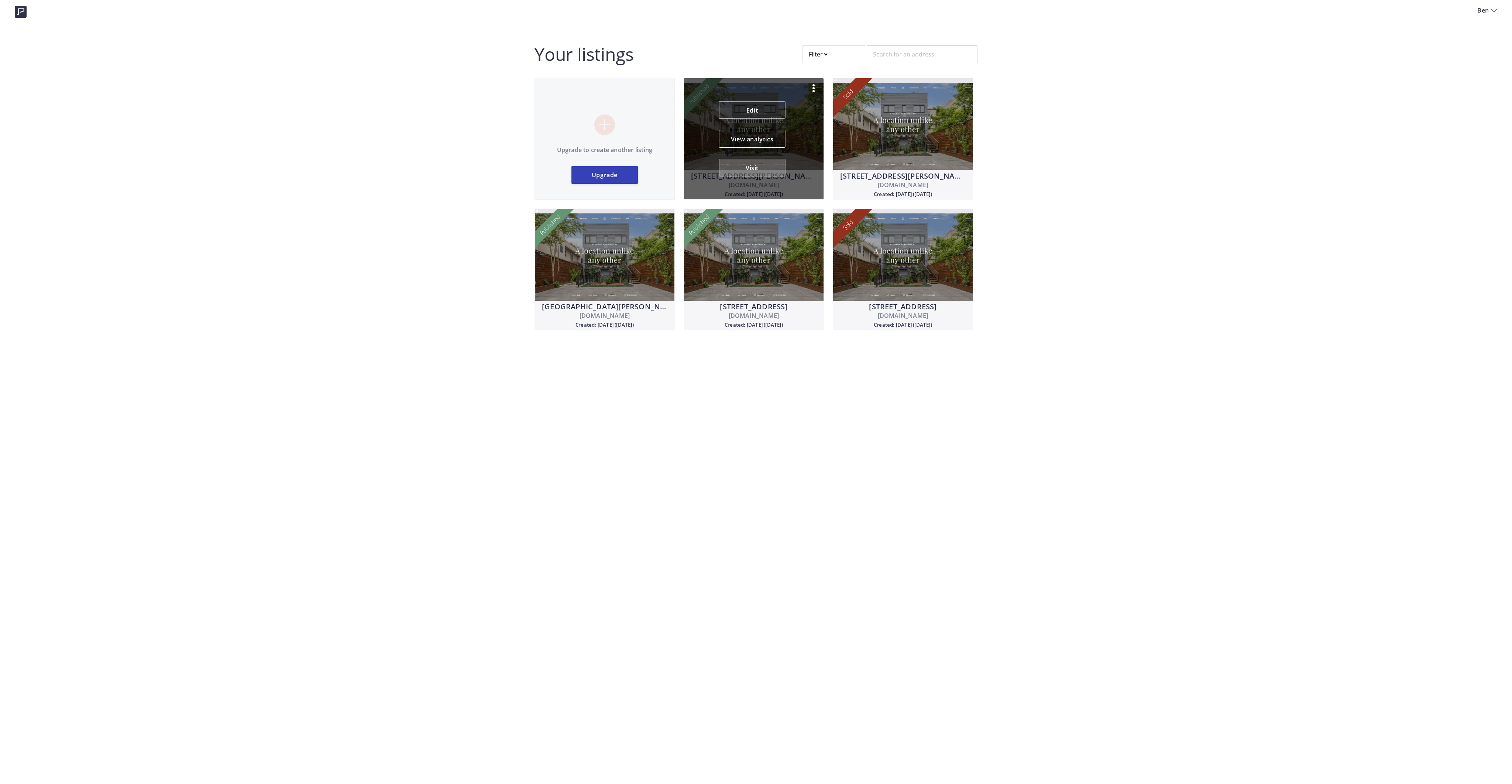
click at [754, 169] on button "Visit" at bounding box center [752, 167] width 66 height 18
